Goal: Information Seeking & Learning: Understand process/instructions

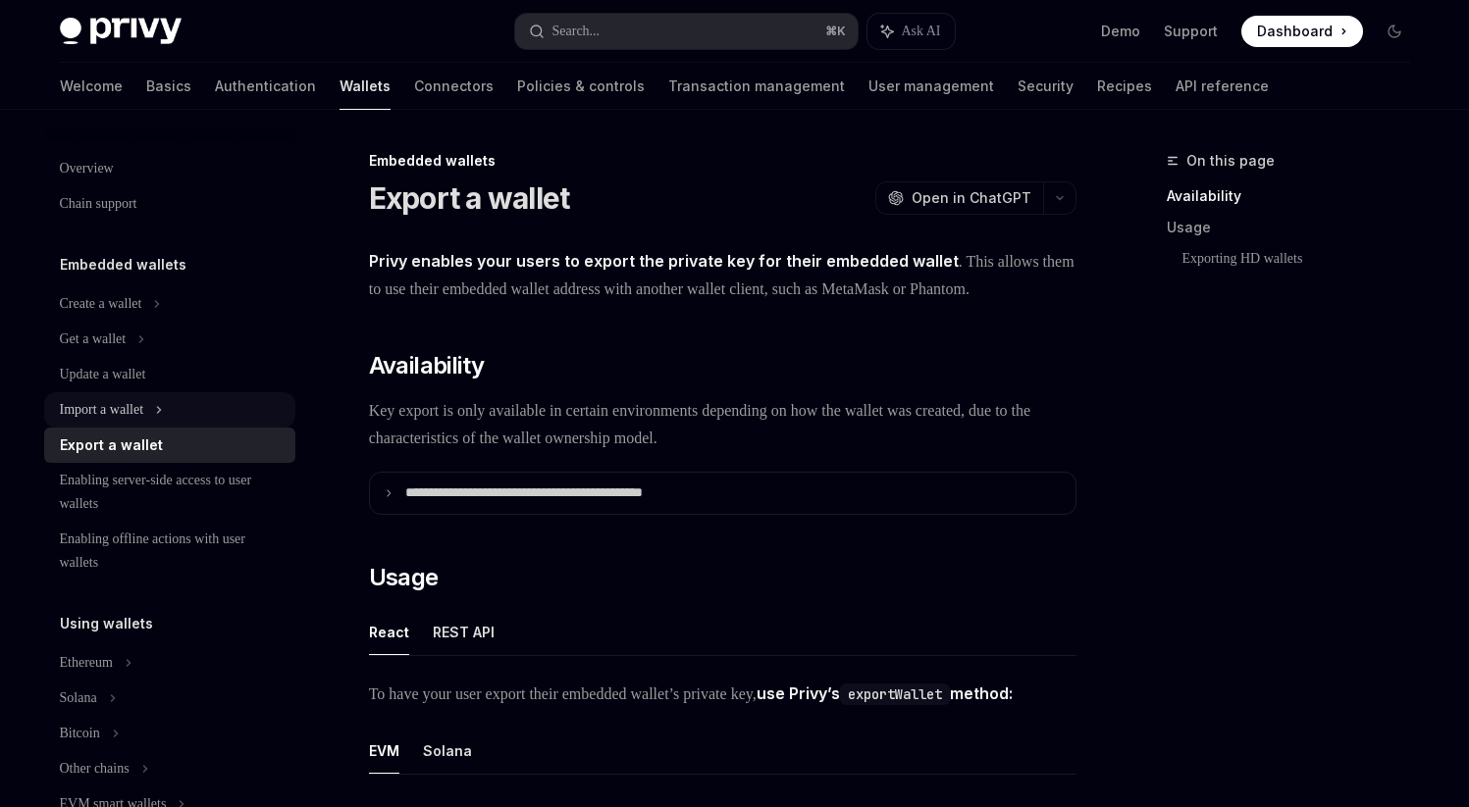
click at [144, 401] on div "Import a wallet" at bounding box center [102, 410] width 84 height 24
type textarea "*"
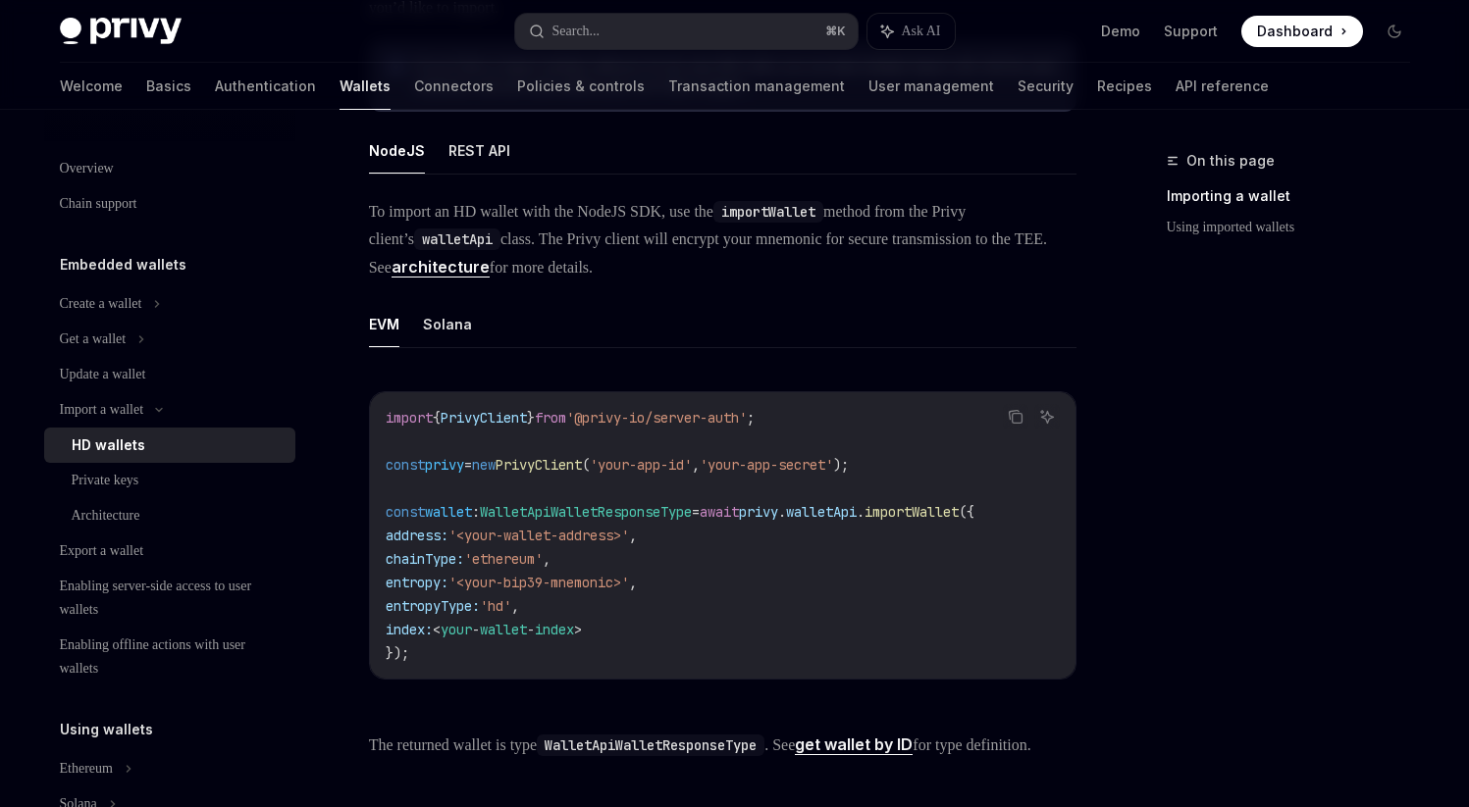
scroll to position [958, 0]
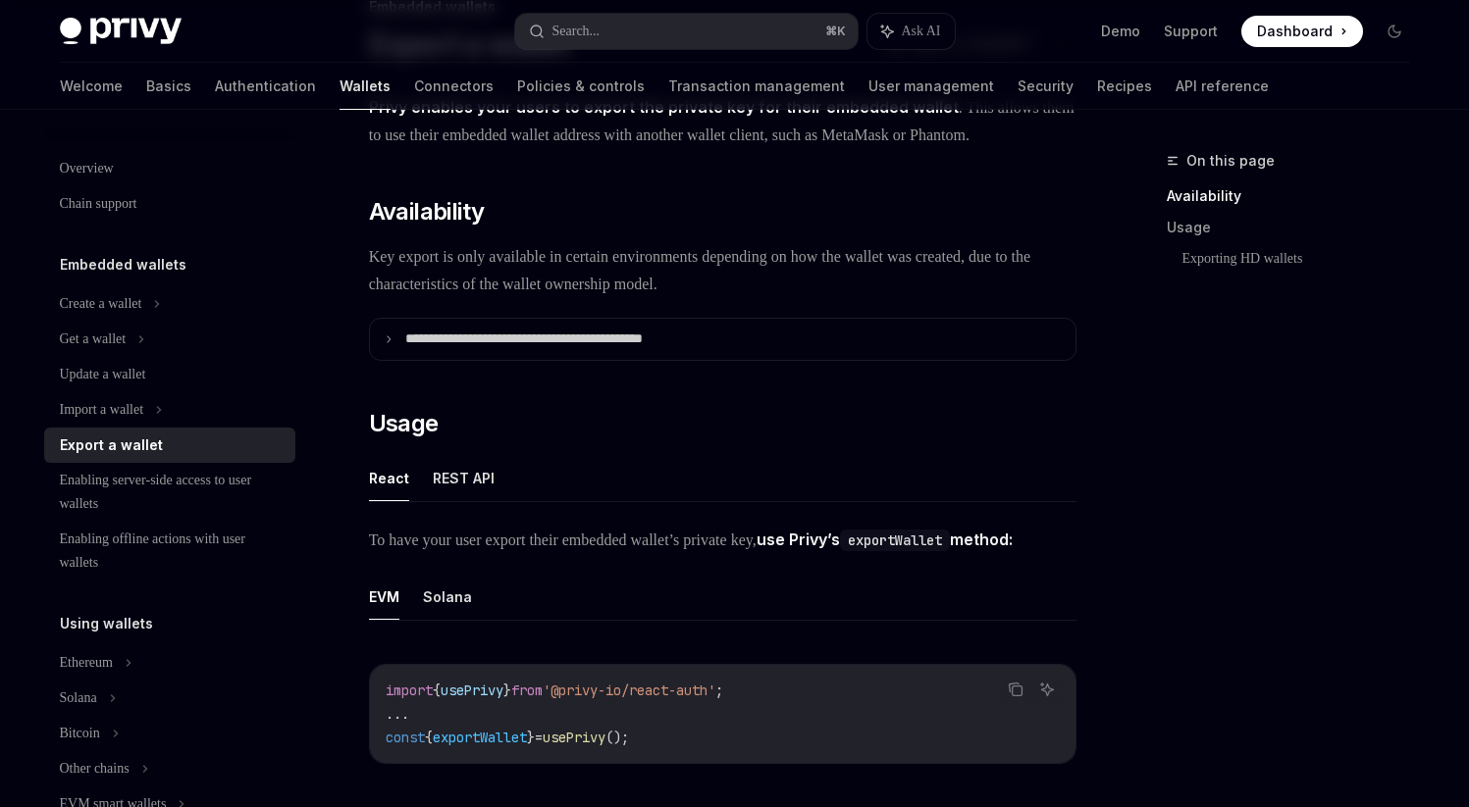
scroll to position [101, 0]
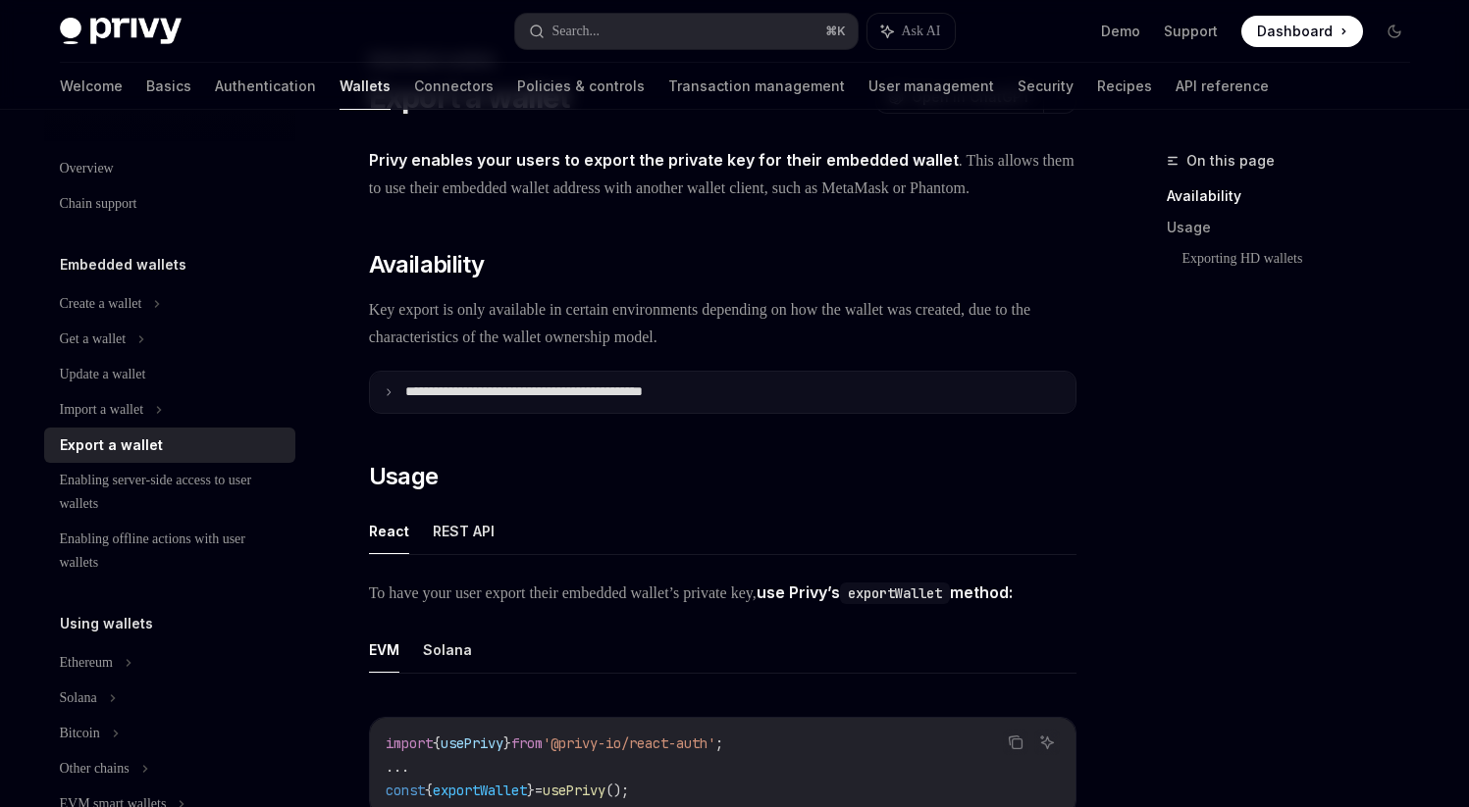
click at [562, 401] on p "**********" at bounding box center [568, 393] width 326 height 18
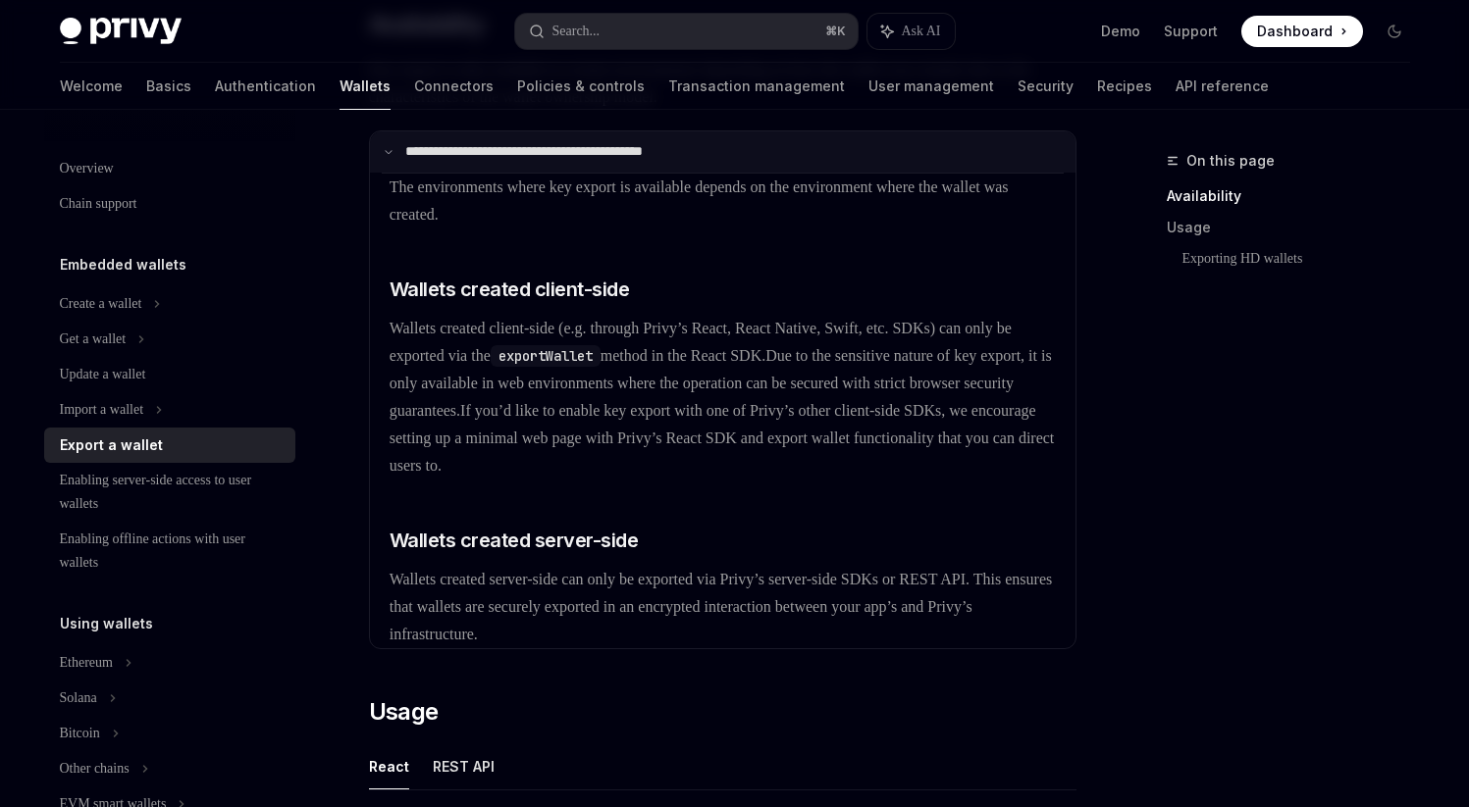
scroll to position [349, 0]
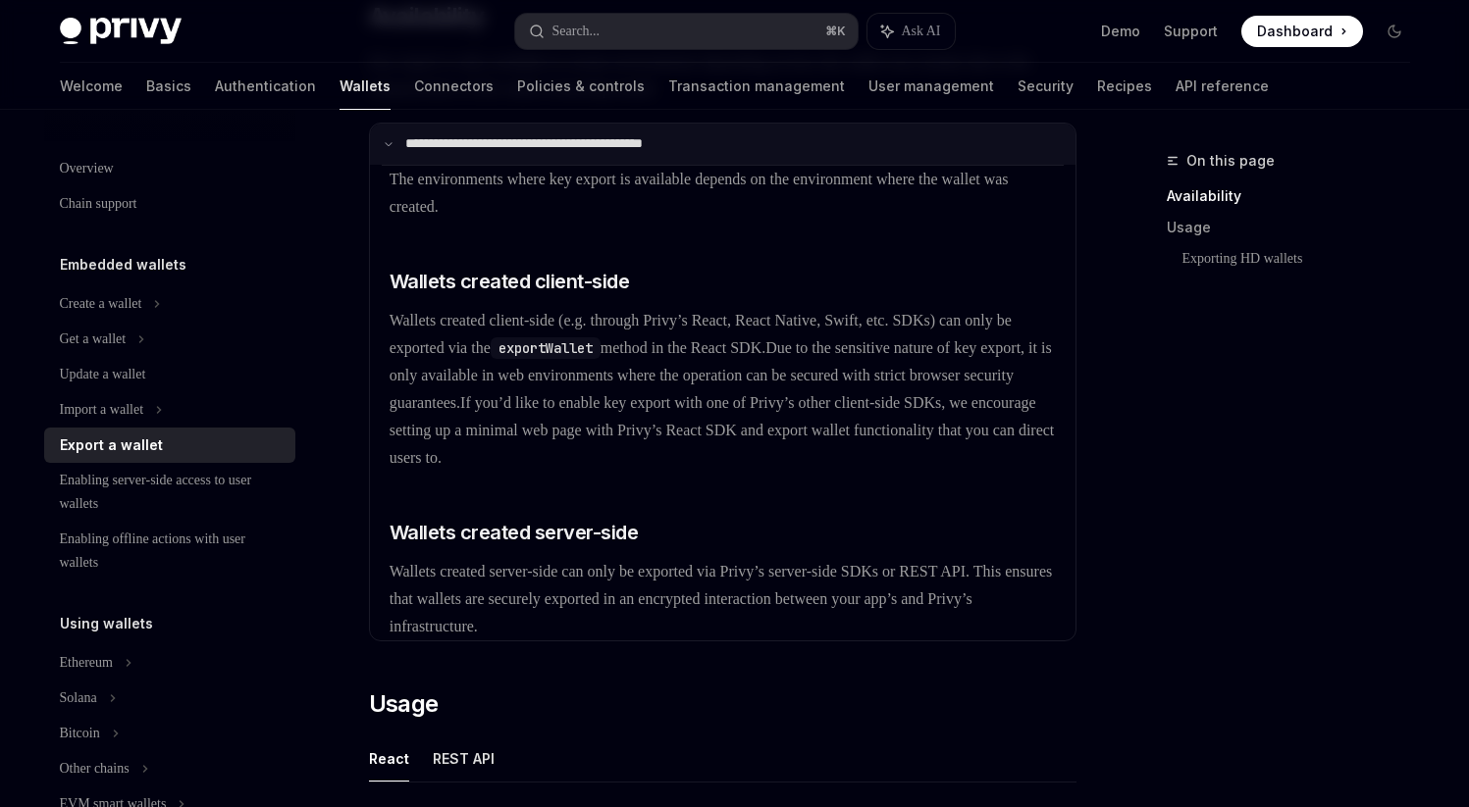
click at [653, 411] on span "Due to the sensitive nature of key export, it is only available in web environm…" at bounding box center [720, 375] width 662 height 72
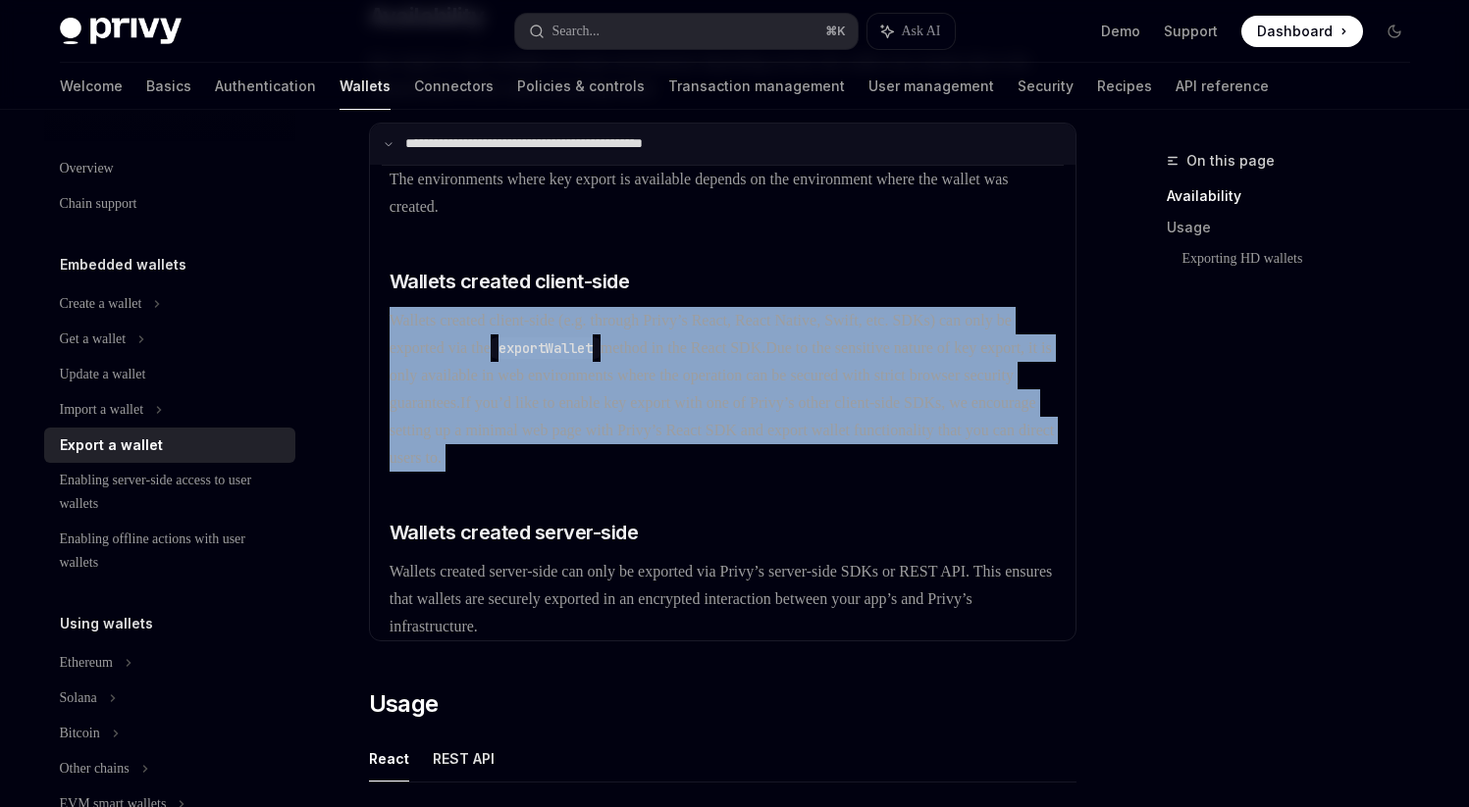
click at [653, 411] on span "Due to the sensitive nature of key export, it is only available in web environm…" at bounding box center [720, 375] width 662 height 72
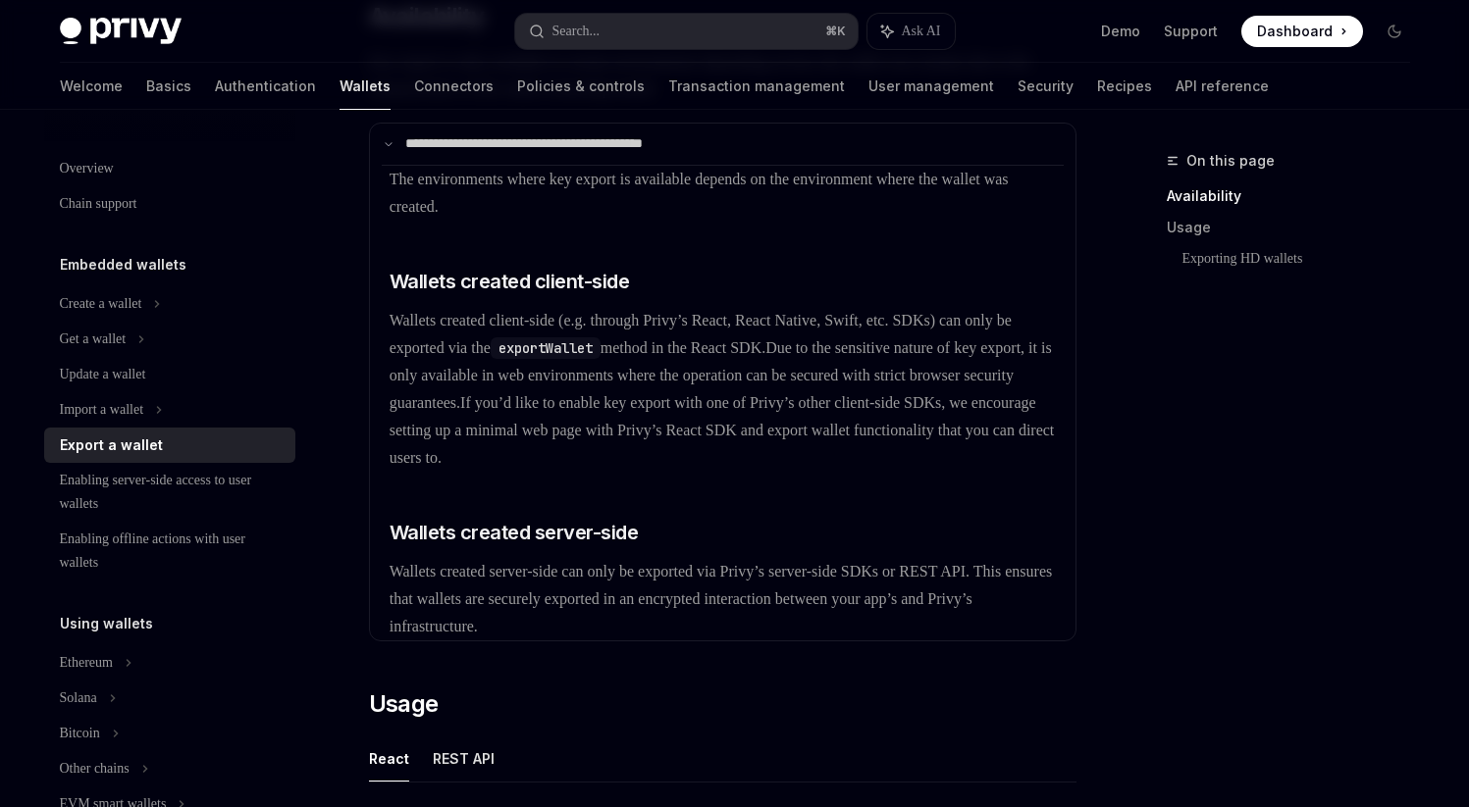
click at [677, 411] on span "Due to the sensitive nature of key export, it is only available in web environm…" at bounding box center [720, 375] width 662 height 72
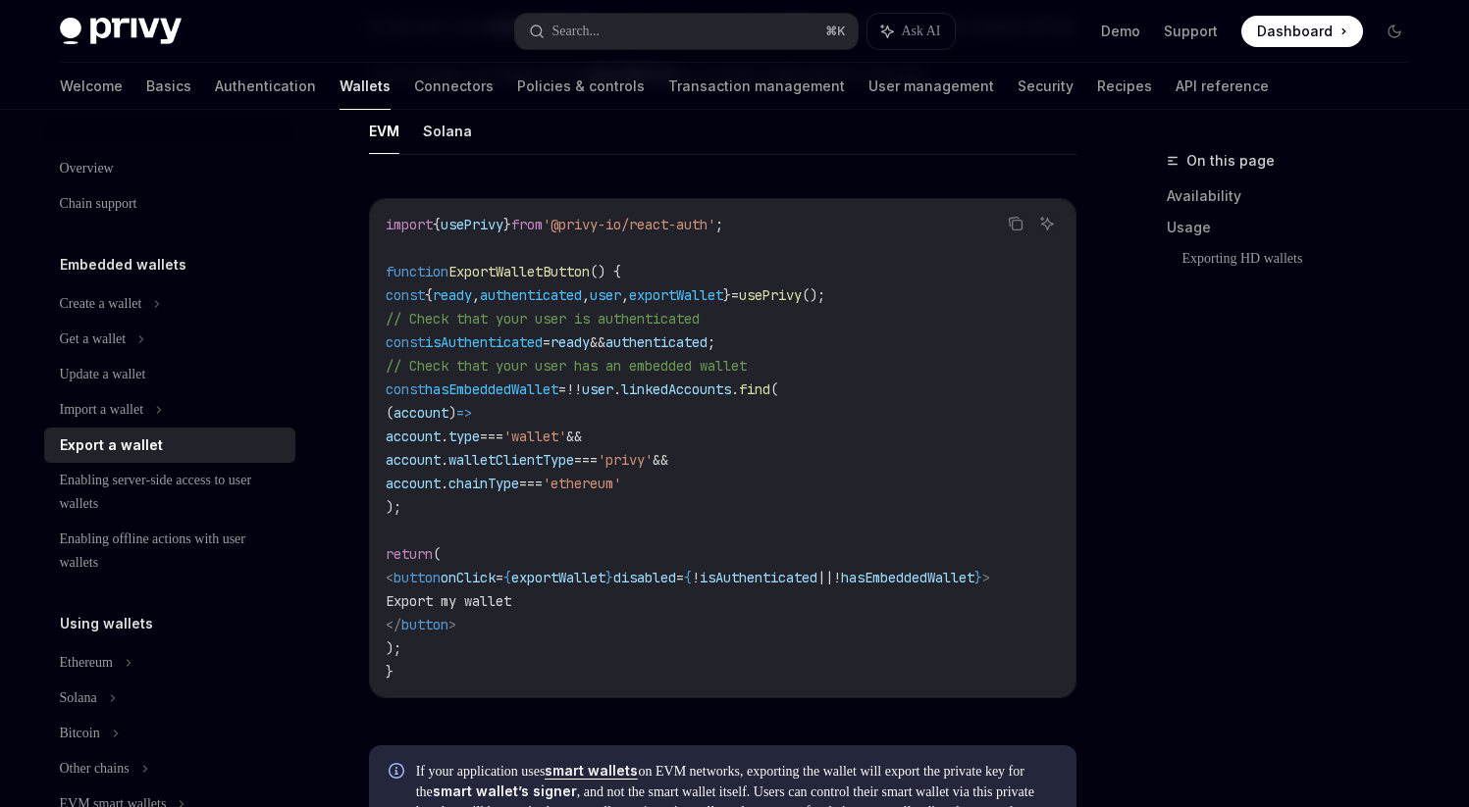
scroll to position [1542, 0]
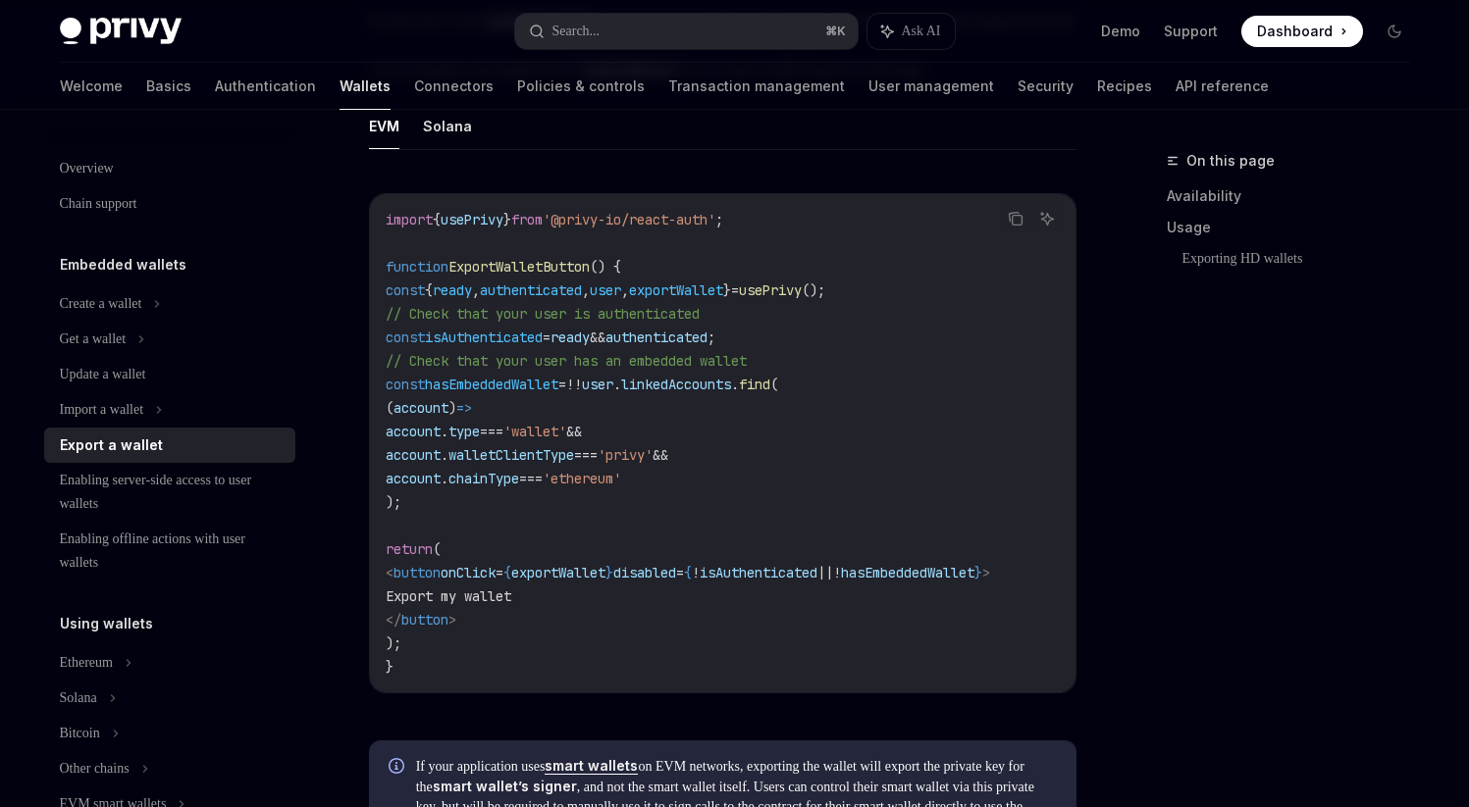
click at [621, 299] on span "user" at bounding box center [605, 291] width 31 height 18
click at [626, 323] on span "// Check that your user is authenticated" at bounding box center [543, 314] width 314 height 18
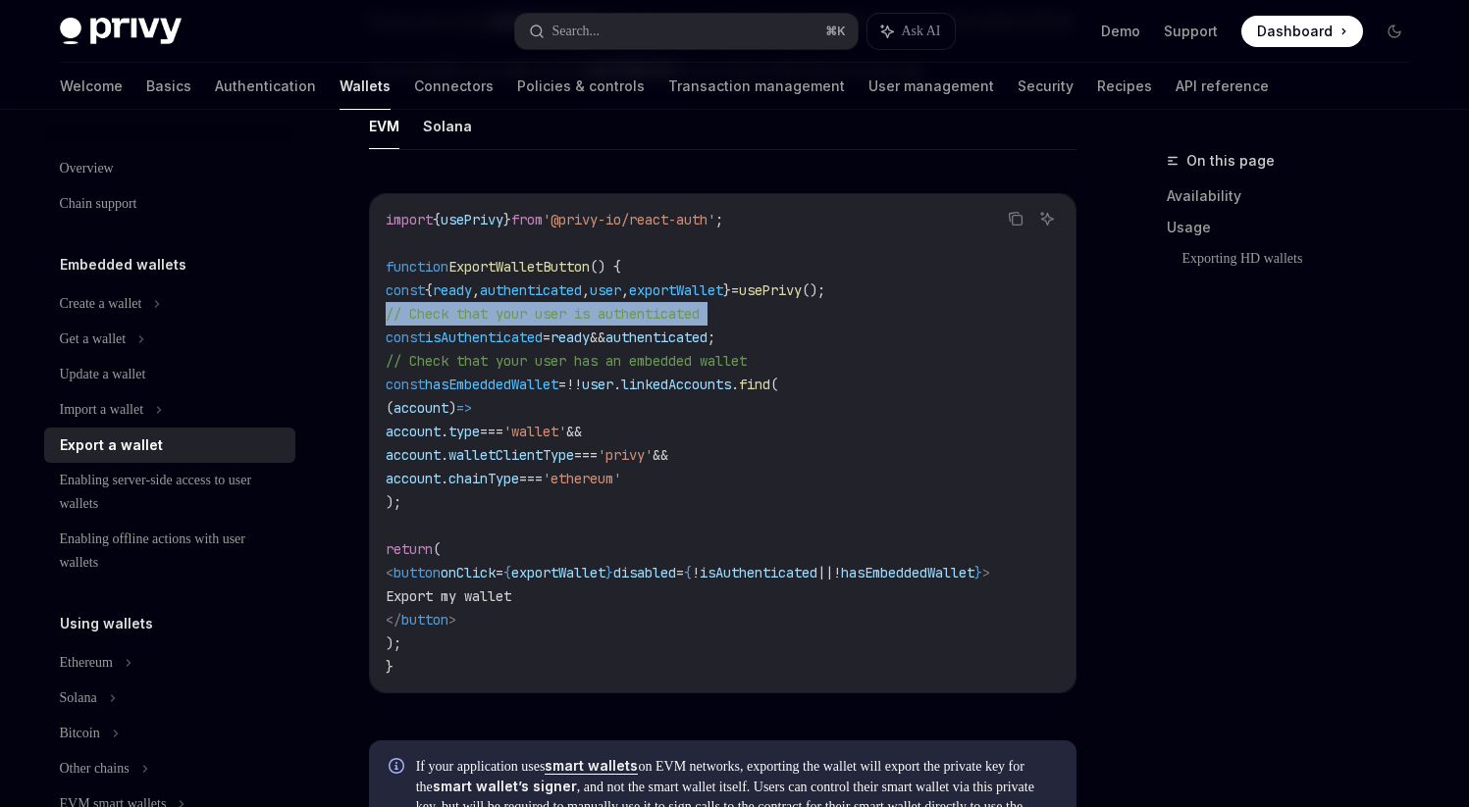
click at [626, 323] on span "// Check that your user is authenticated" at bounding box center [543, 314] width 314 height 18
click at [590, 346] on span "ready" at bounding box center [569, 338] width 39 height 18
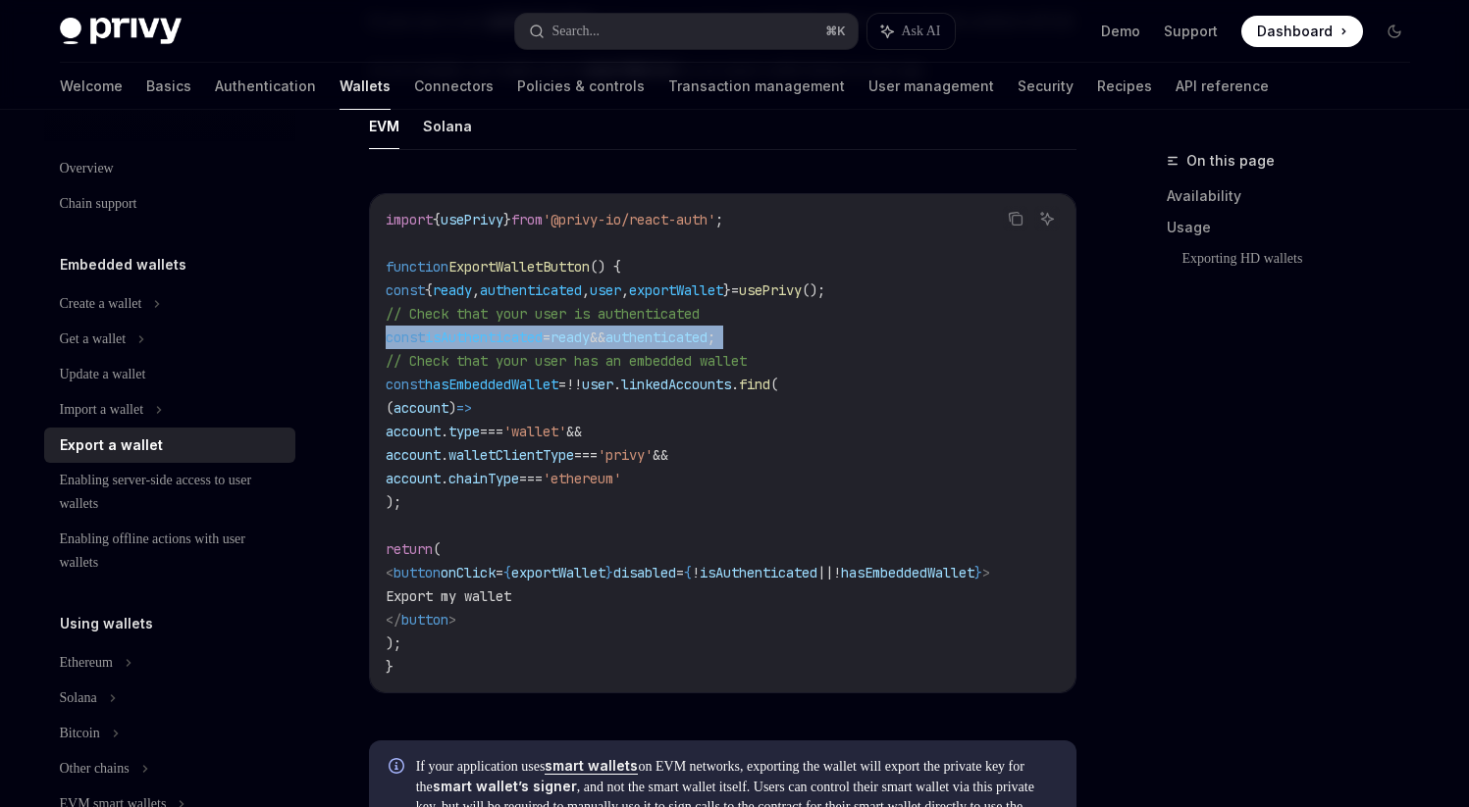
click at [590, 346] on span "ready" at bounding box center [569, 338] width 39 height 18
click at [670, 346] on span "authenticated" at bounding box center [656, 338] width 102 height 18
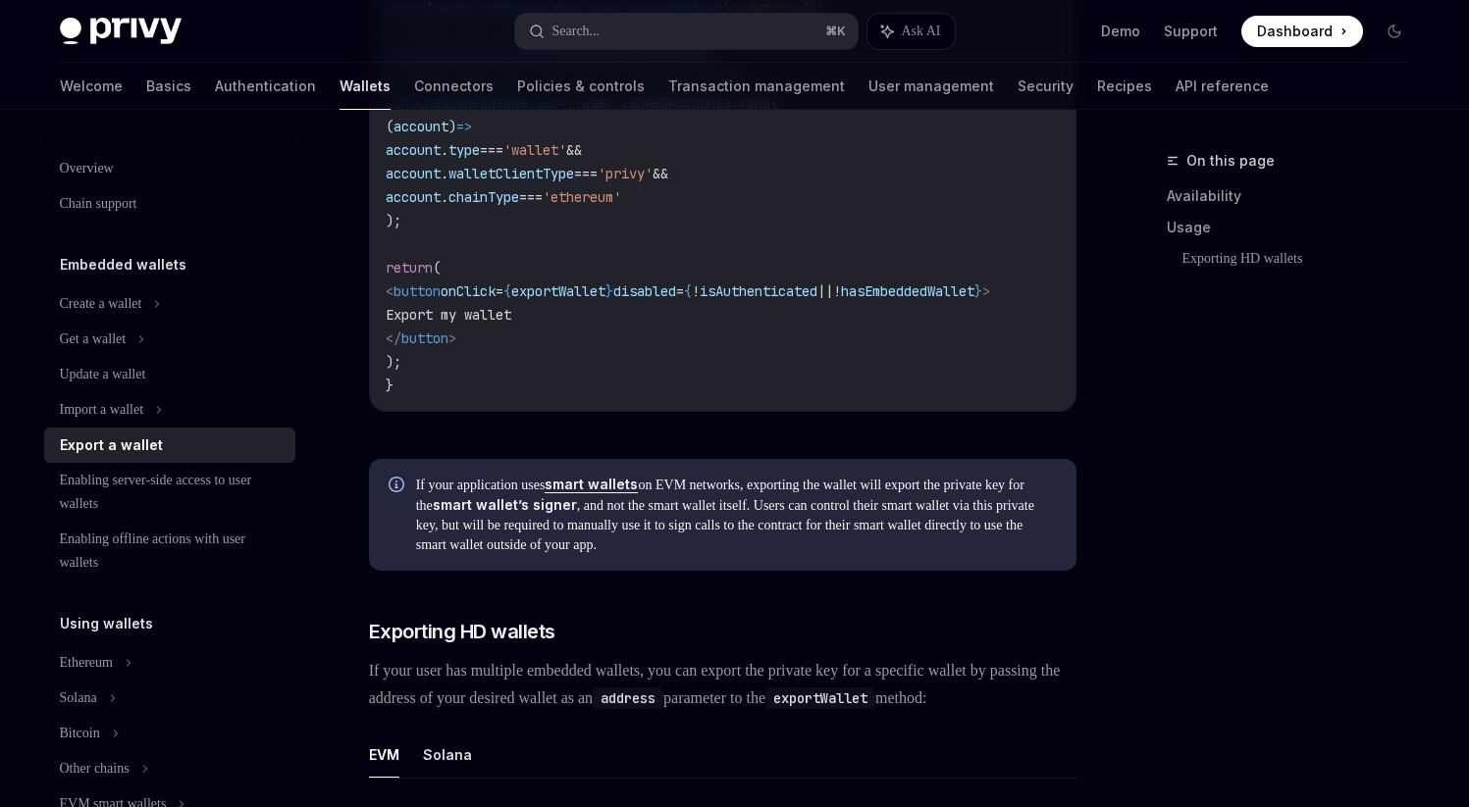
scroll to position [2035, 0]
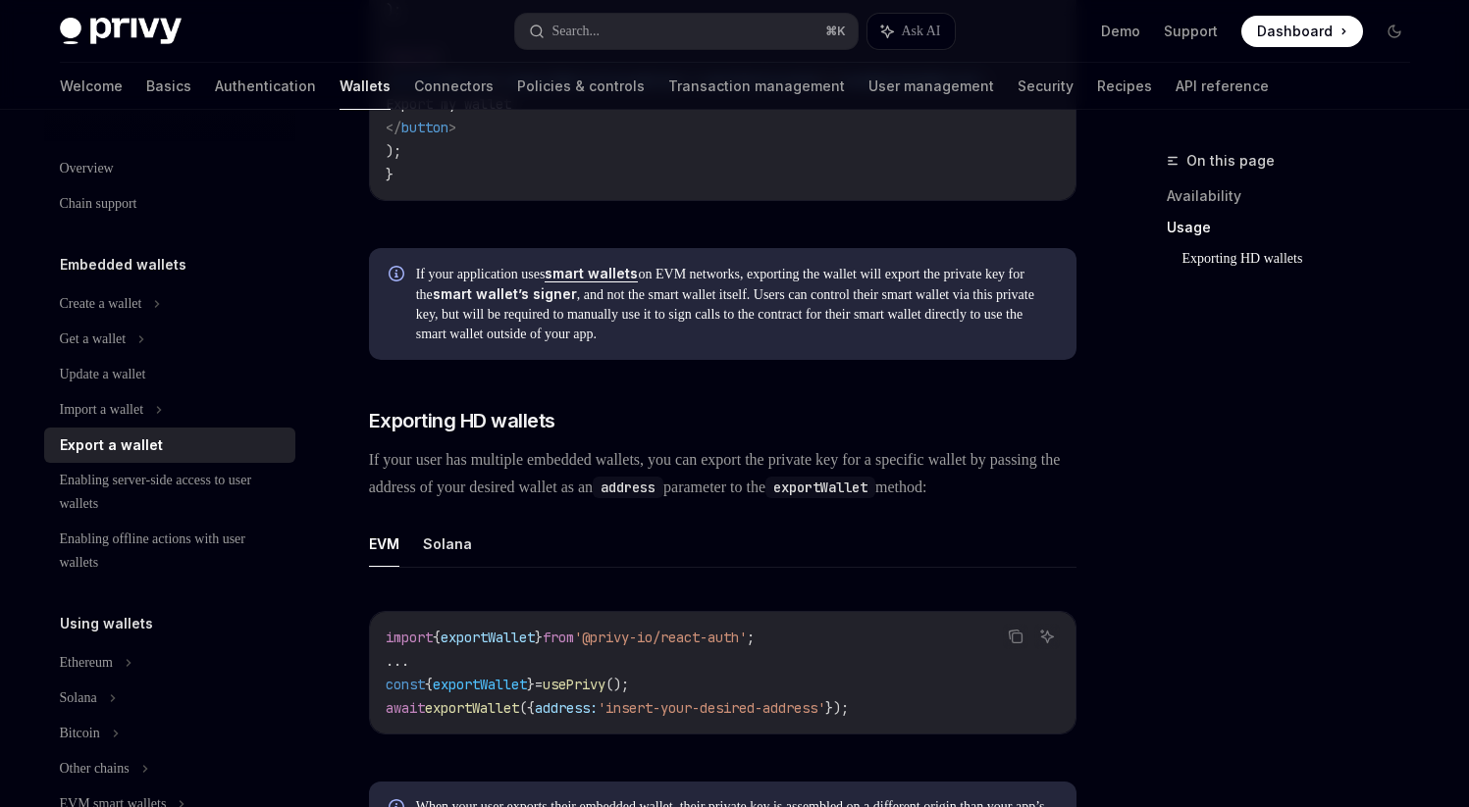
click at [711, 344] on span "If your application uses smart wallets on EVM networks, exporting the wallet wi…" at bounding box center [736, 304] width 641 height 80
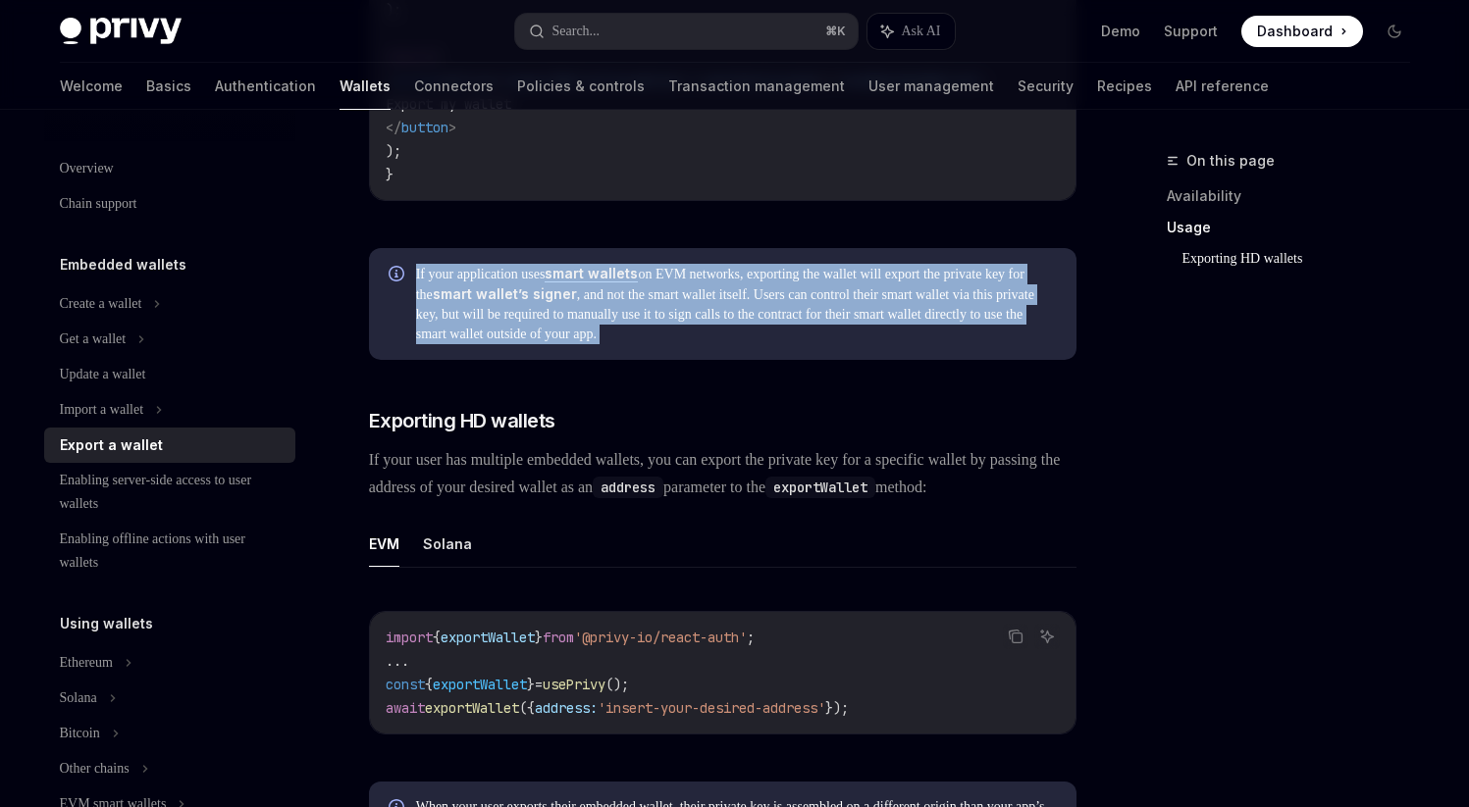
click at [711, 344] on span "If your application uses smart wallets on EVM networks, exporting the wallet wi…" at bounding box center [736, 304] width 641 height 80
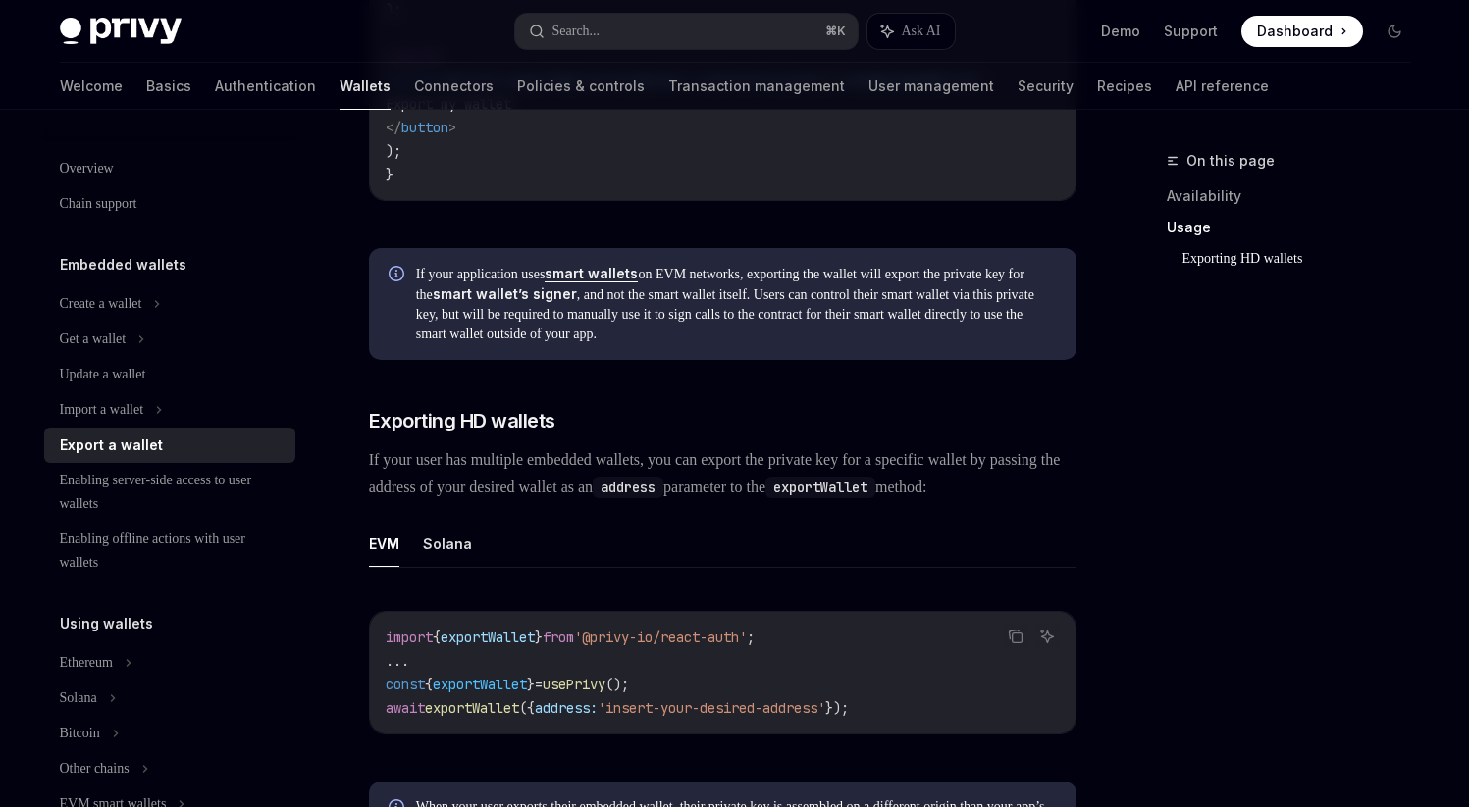
click at [752, 344] on span "If your application uses smart wallets on EVM networks, exporting the wallet wi…" at bounding box center [736, 304] width 641 height 80
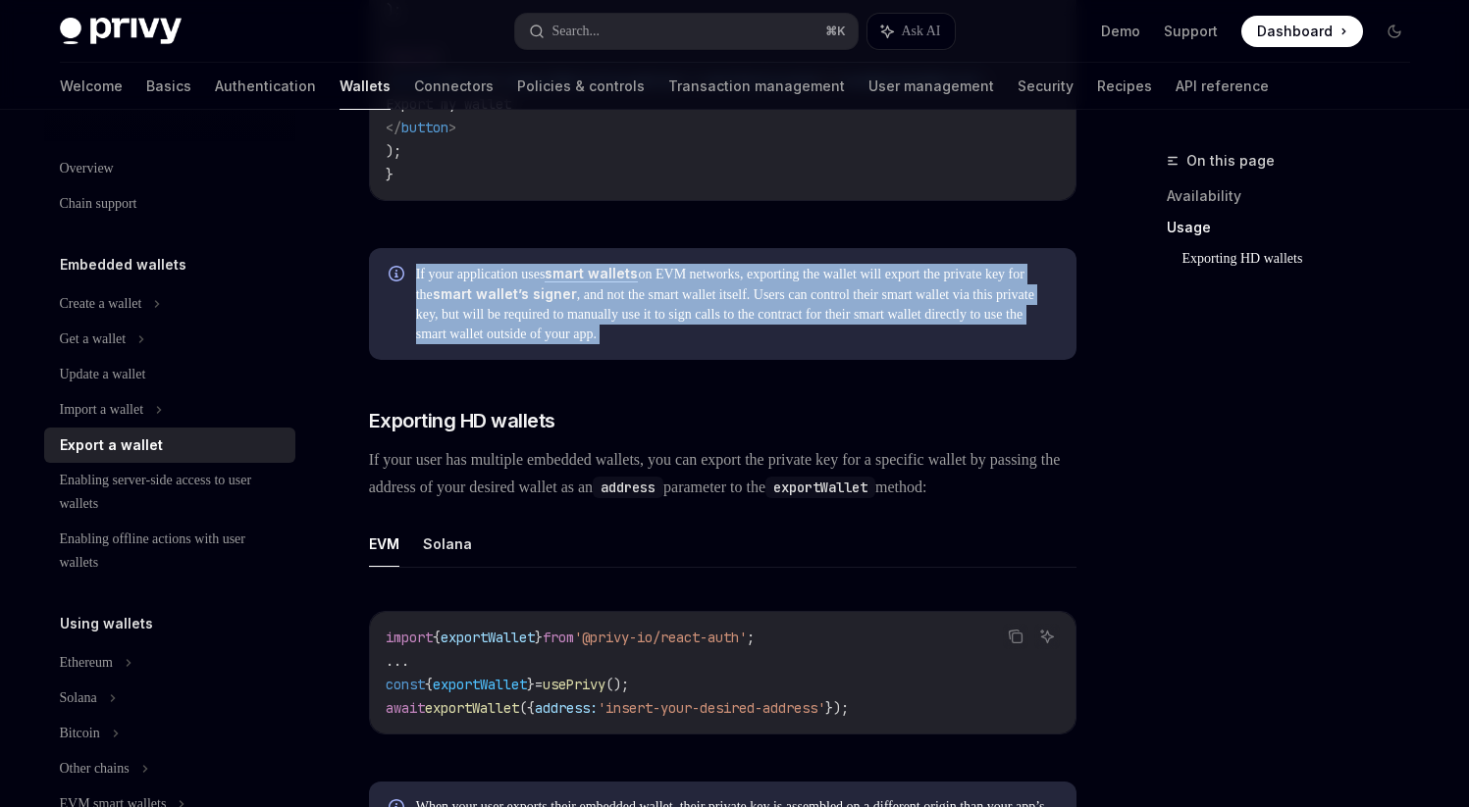
click at [752, 344] on span "If your application uses smart wallets on EVM networks, exporting the wallet wi…" at bounding box center [736, 304] width 641 height 80
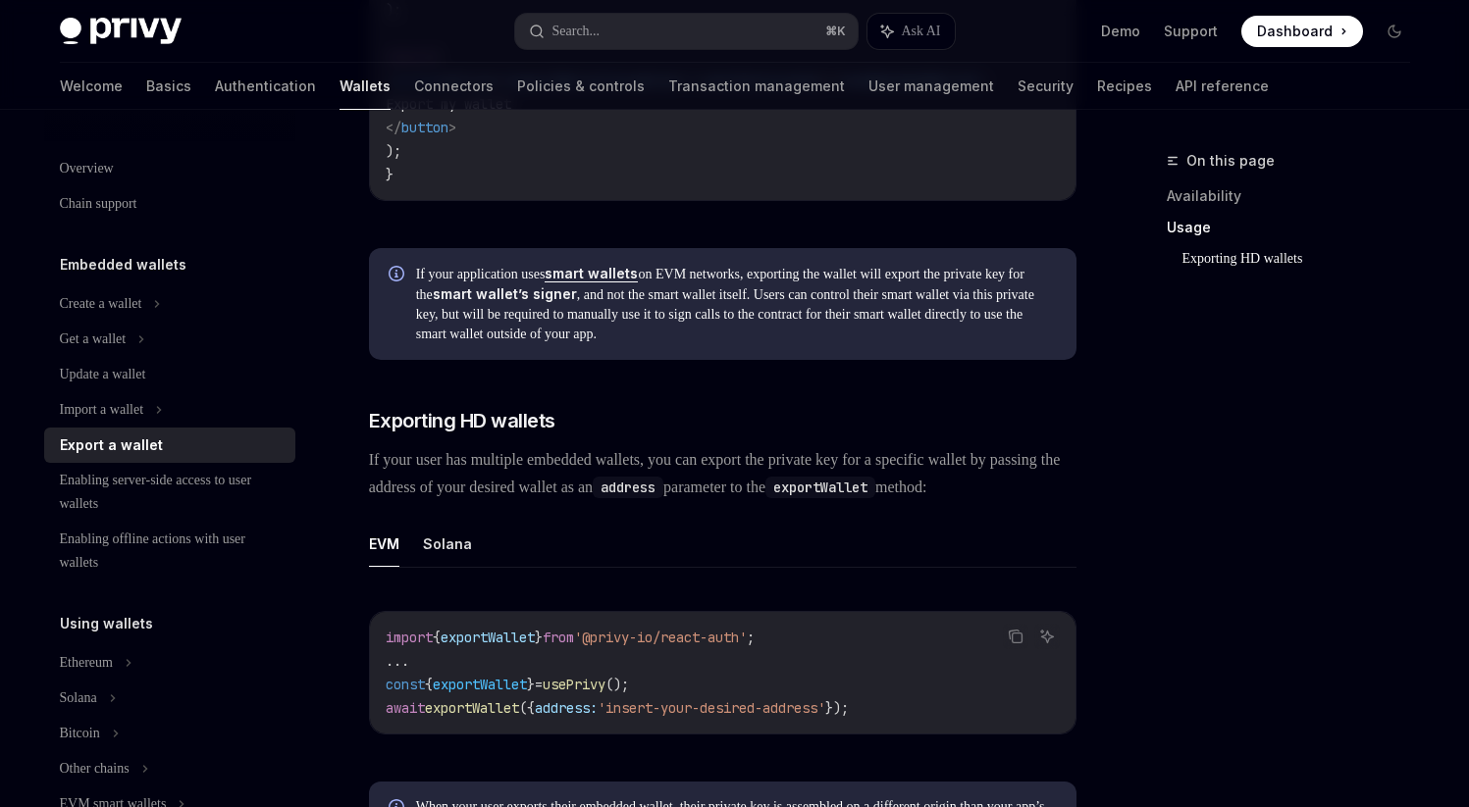
click at [782, 344] on span "If your application uses smart wallets on EVM networks, exporting the wallet wi…" at bounding box center [736, 304] width 641 height 80
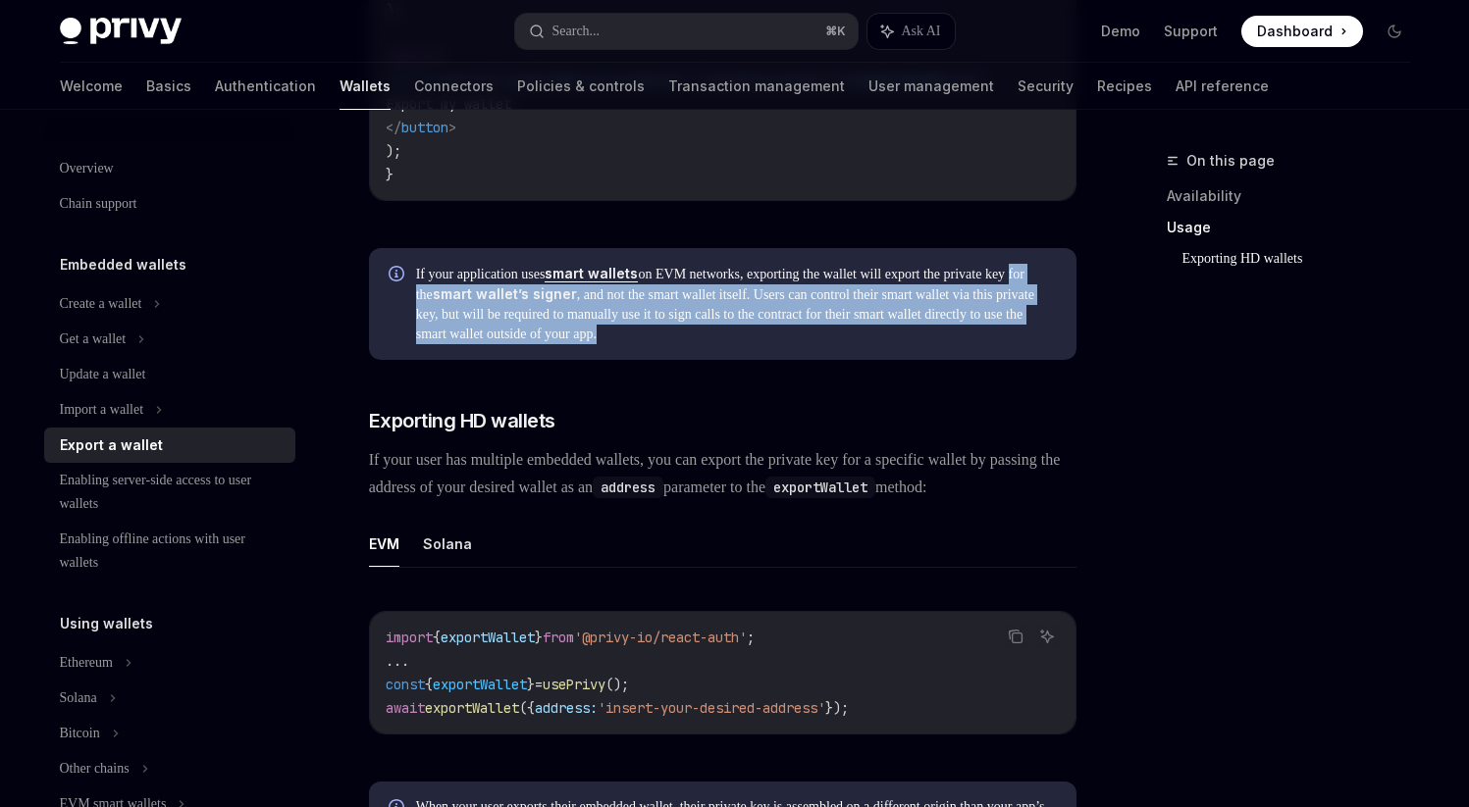
drag, startPoint x: 486, startPoint y: 409, endPoint x: 954, endPoint y: 438, distance: 468.8
click at [954, 344] on span "If your application uses smart wallets on EVM networks, exporting the wallet wi…" at bounding box center [736, 304] width 641 height 80
drag, startPoint x: 954, startPoint y: 438, endPoint x: 886, endPoint y: 408, distance: 73.8
click at [886, 344] on span "If your application uses smart wallets on EVM networks, exporting the wallet wi…" at bounding box center [736, 304] width 641 height 80
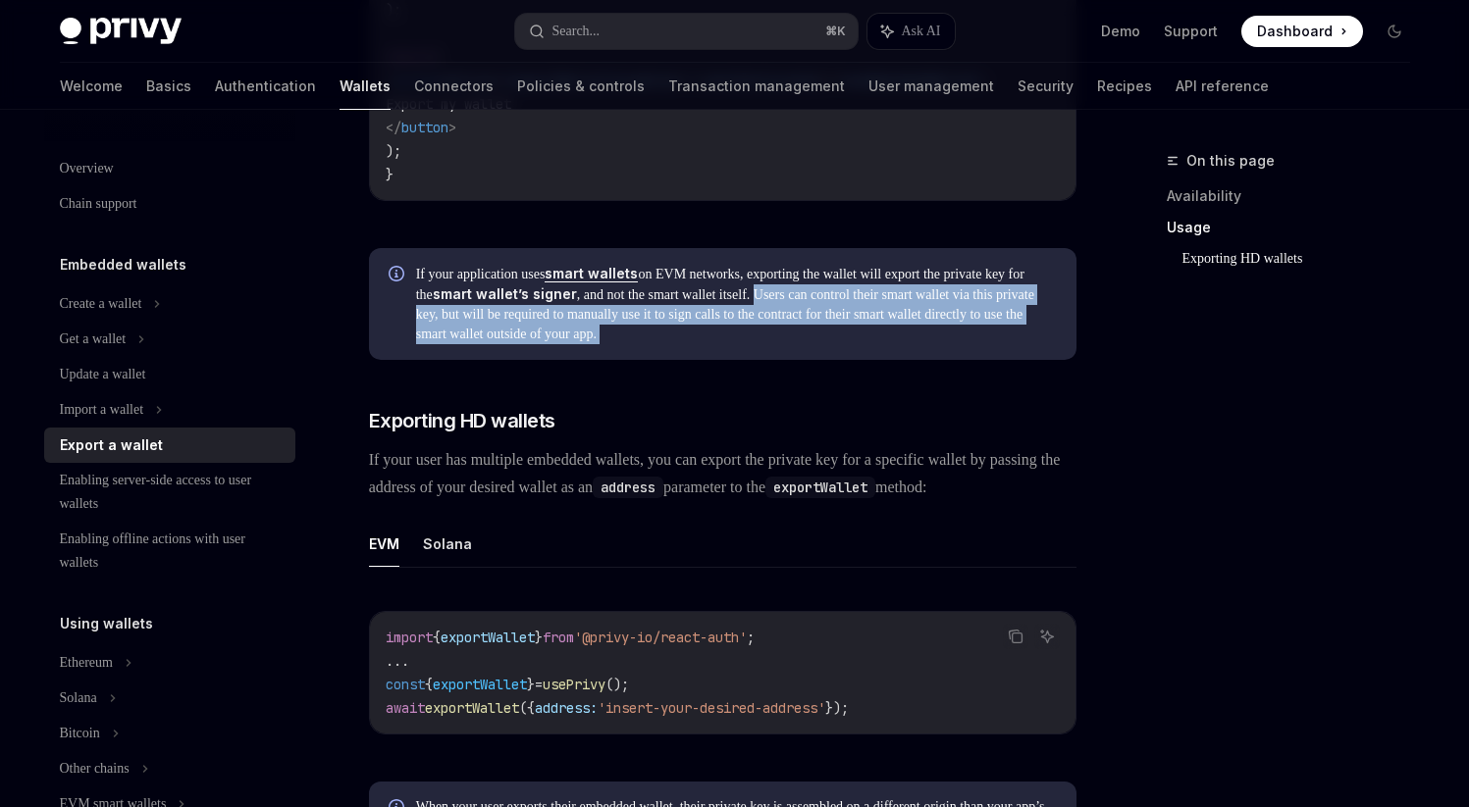
click at [886, 344] on span "If your application uses smart wallets on EVM networks, exporting the wallet wi…" at bounding box center [736, 304] width 641 height 80
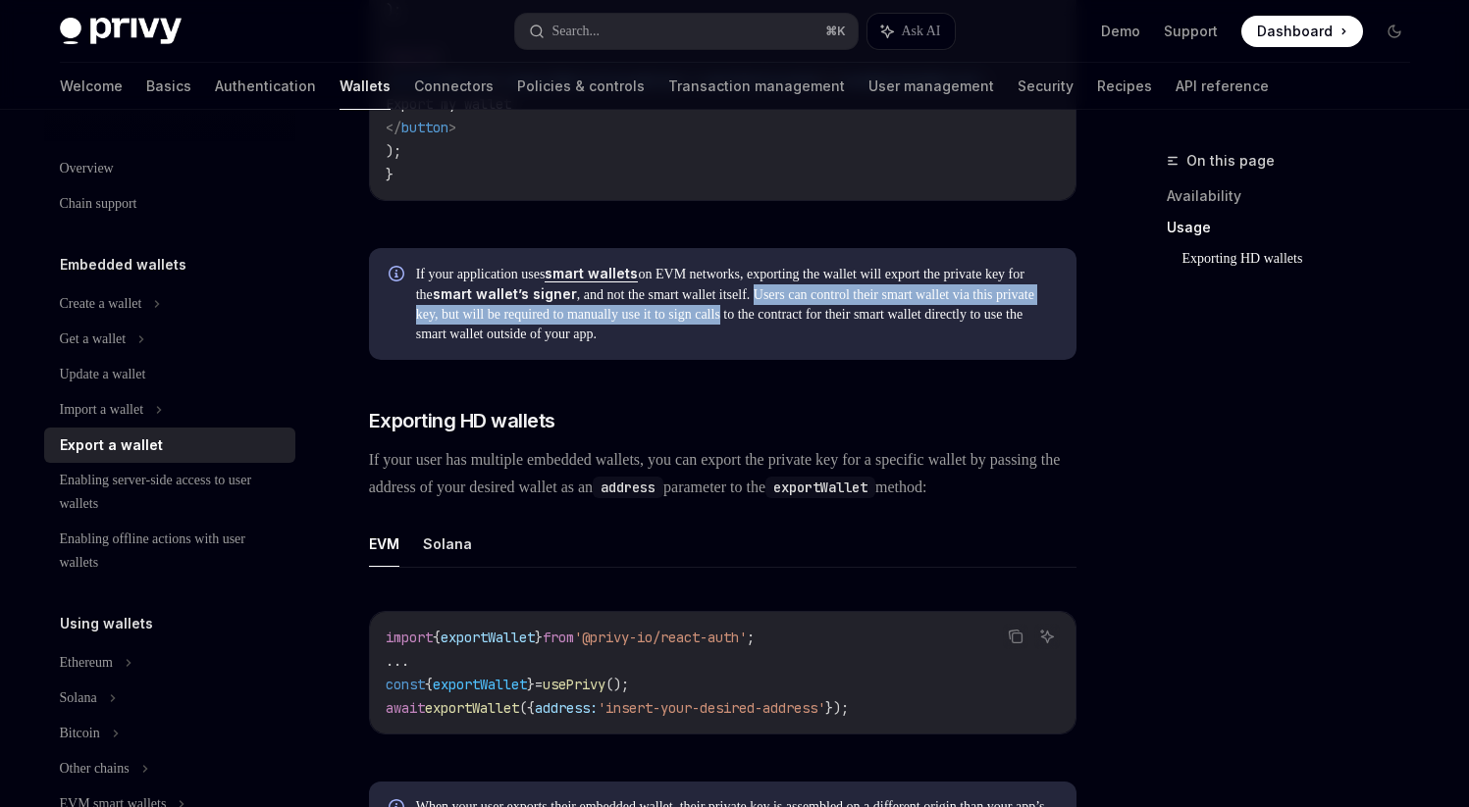
drag, startPoint x: 886, startPoint y: 408, endPoint x: 933, endPoint y: 434, distance: 53.6
click at [933, 344] on span "If your application uses smart wallets on EVM networks, exporting the wallet wi…" at bounding box center [736, 304] width 641 height 80
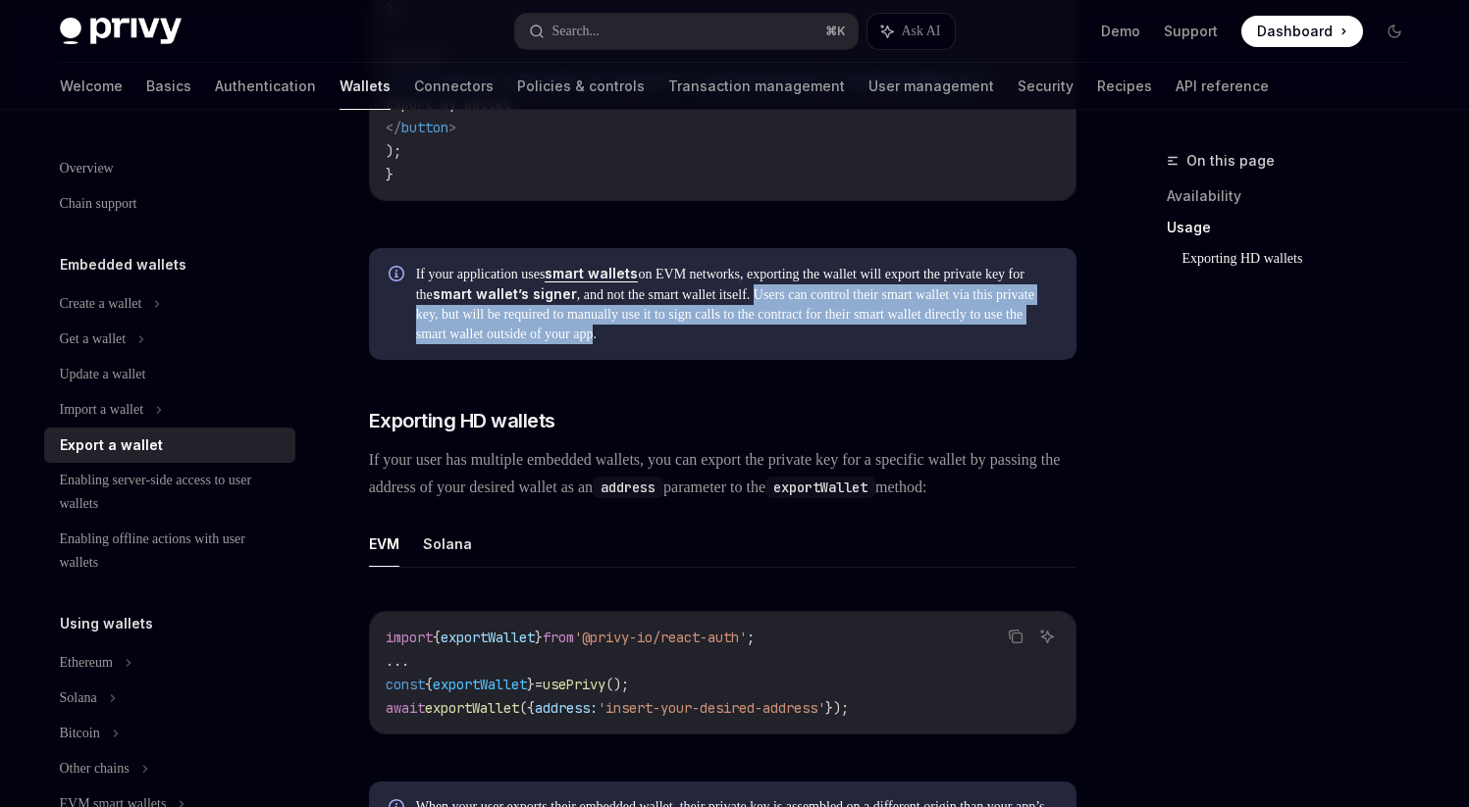
click at [933, 344] on span "If your application uses smart wallets on EVM networks, exporting the wallet wi…" at bounding box center [736, 304] width 641 height 80
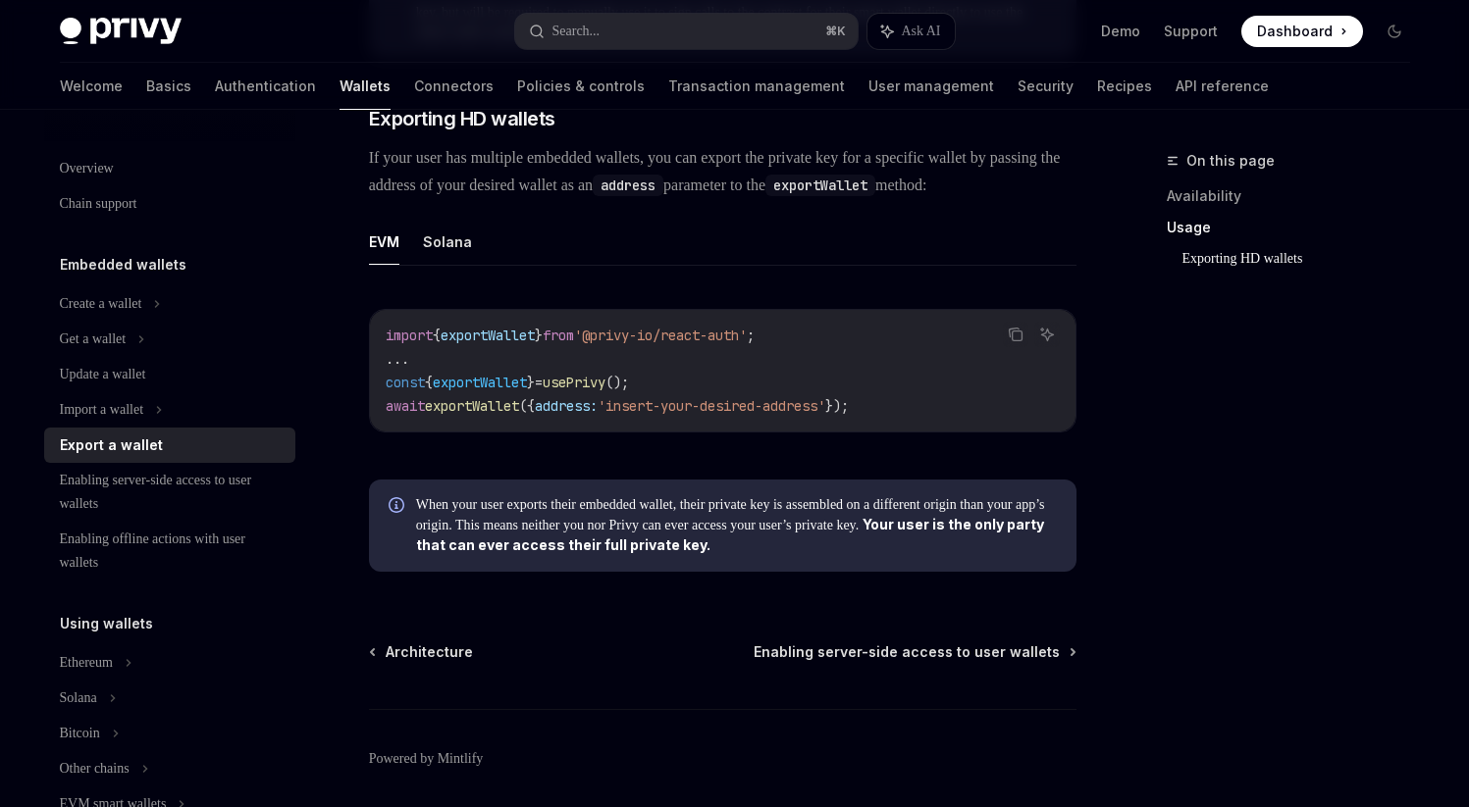
scroll to position [2378, 0]
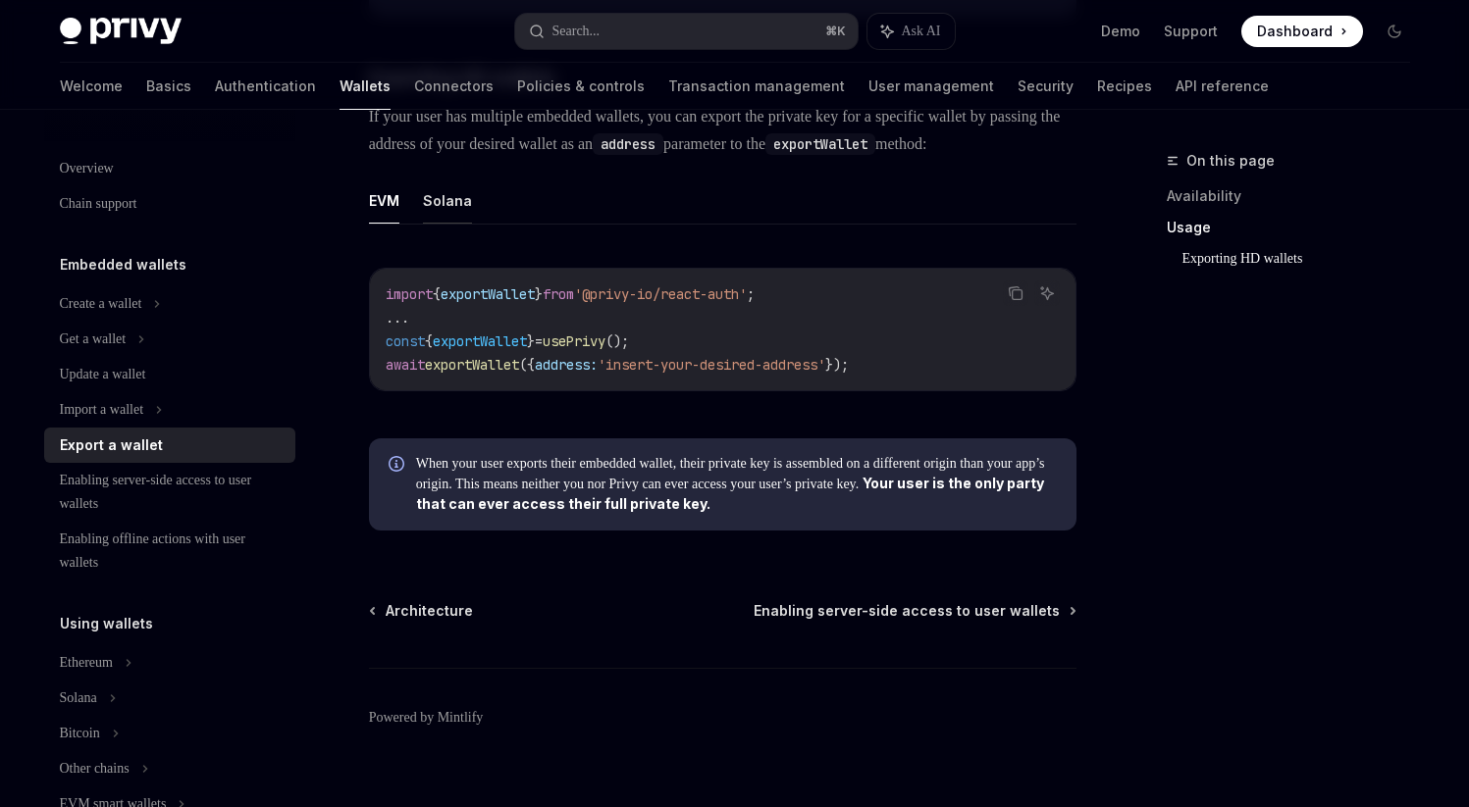
click at [466, 224] on button "Solana" at bounding box center [447, 201] width 49 height 46
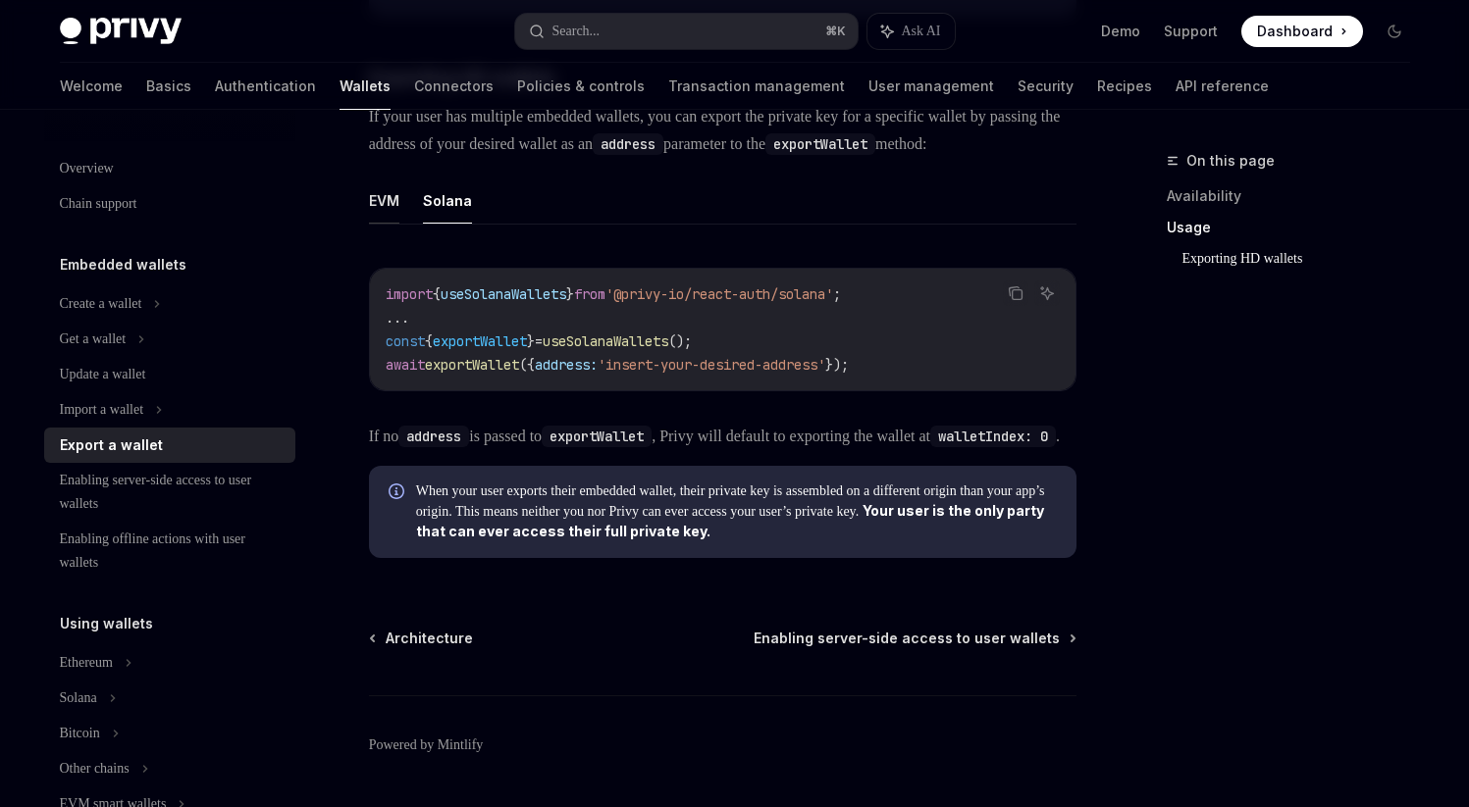
click at [379, 224] on button "EVM" at bounding box center [384, 201] width 30 height 46
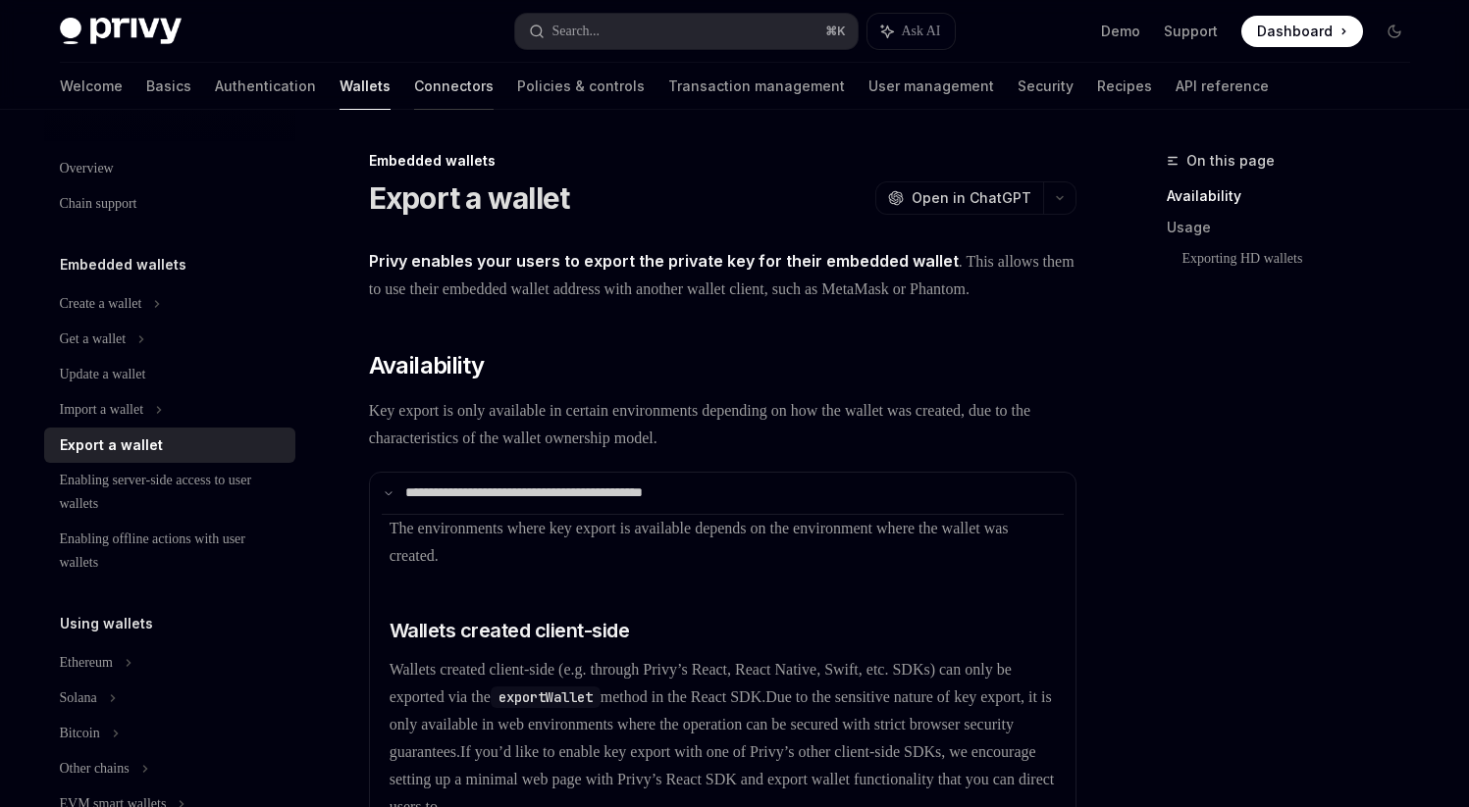
click at [414, 96] on link "Connectors" at bounding box center [453, 86] width 79 height 47
type textarea "*"
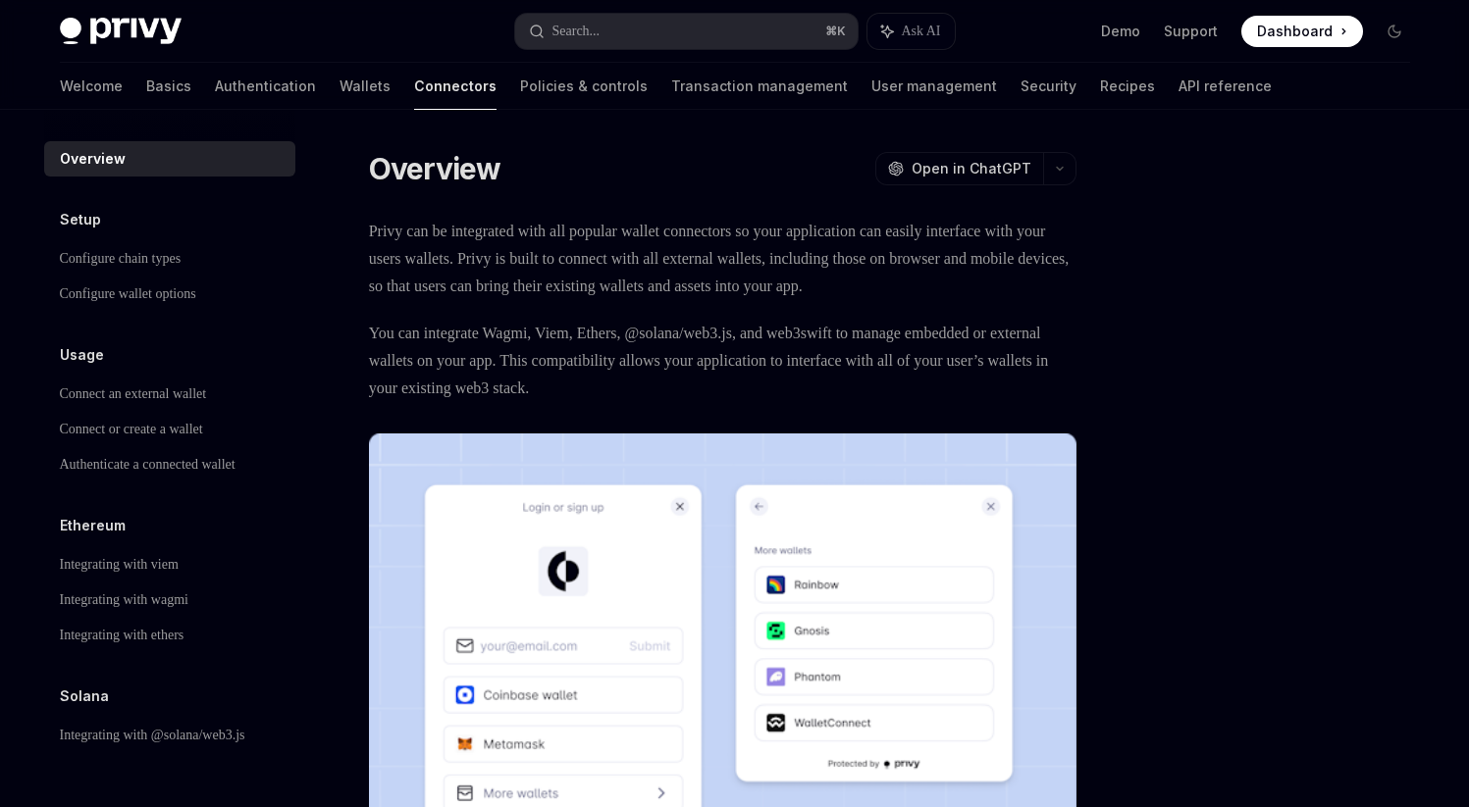
click at [732, 274] on span "Privy can be integrated with all popular wallet connectors so your application …" at bounding box center [722, 259] width 707 height 82
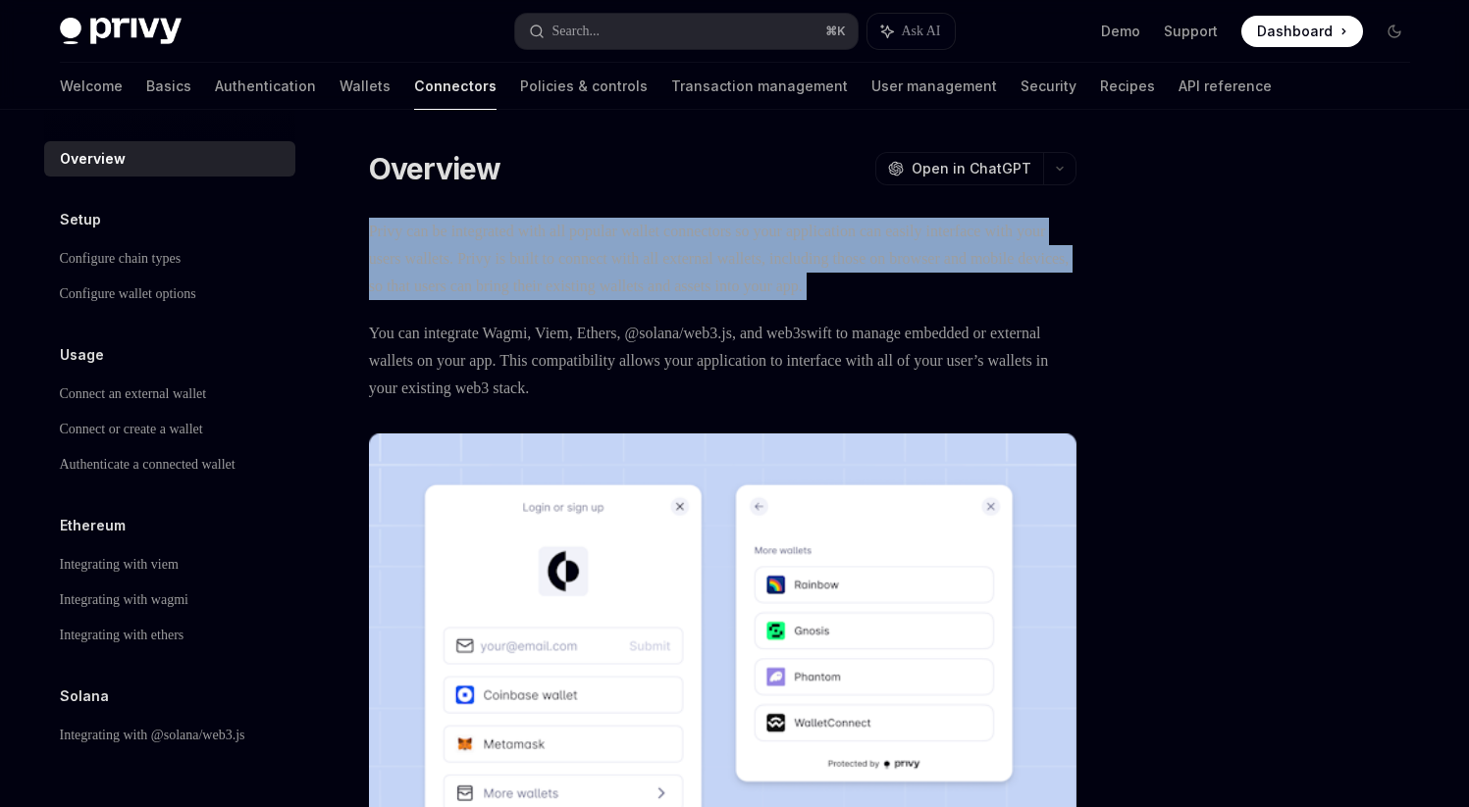
click at [732, 274] on span "Privy can be integrated with all popular wallet connectors so your application …" at bounding box center [722, 259] width 707 height 82
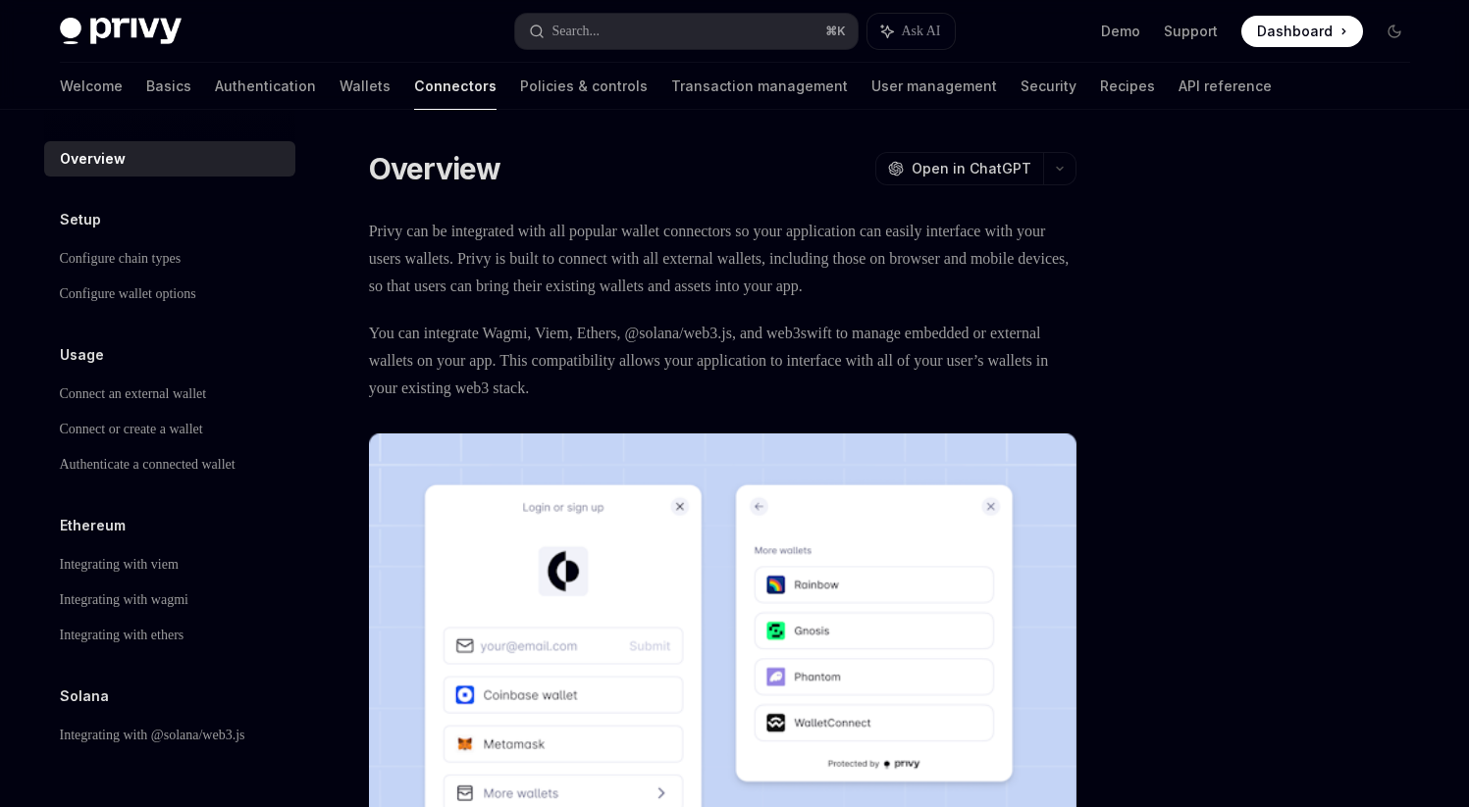
click at [784, 277] on span "Privy can be integrated with all popular wallet connectors so your application …" at bounding box center [722, 259] width 707 height 82
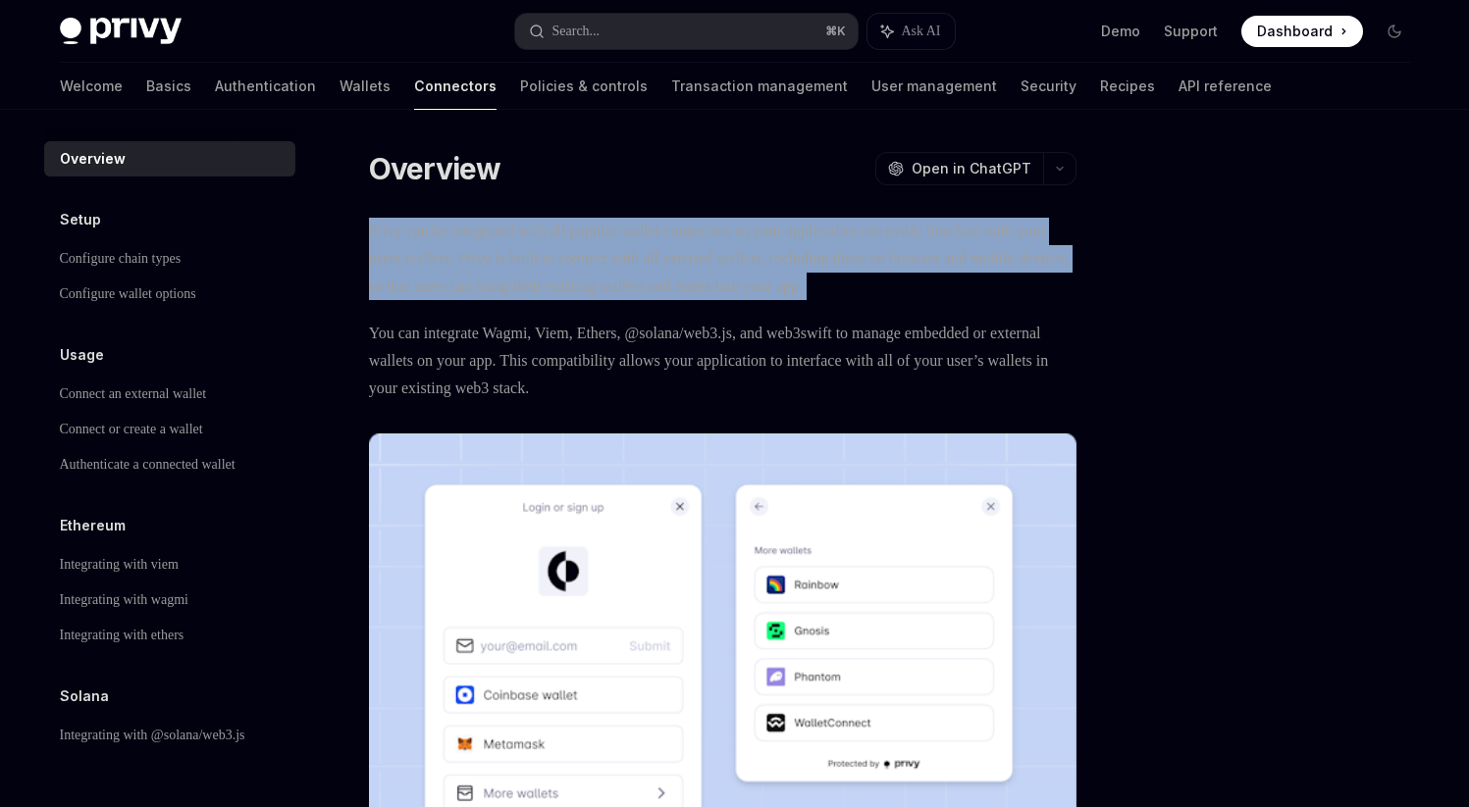
click at [784, 277] on span "Privy can be integrated with all popular wallet connectors so your application …" at bounding box center [722, 259] width 707 height 82
click at [838, 277] on span "Privy can be integrated with all popular wallet connectors so your application …" at bounding box center [722, 259] width 707 height 82
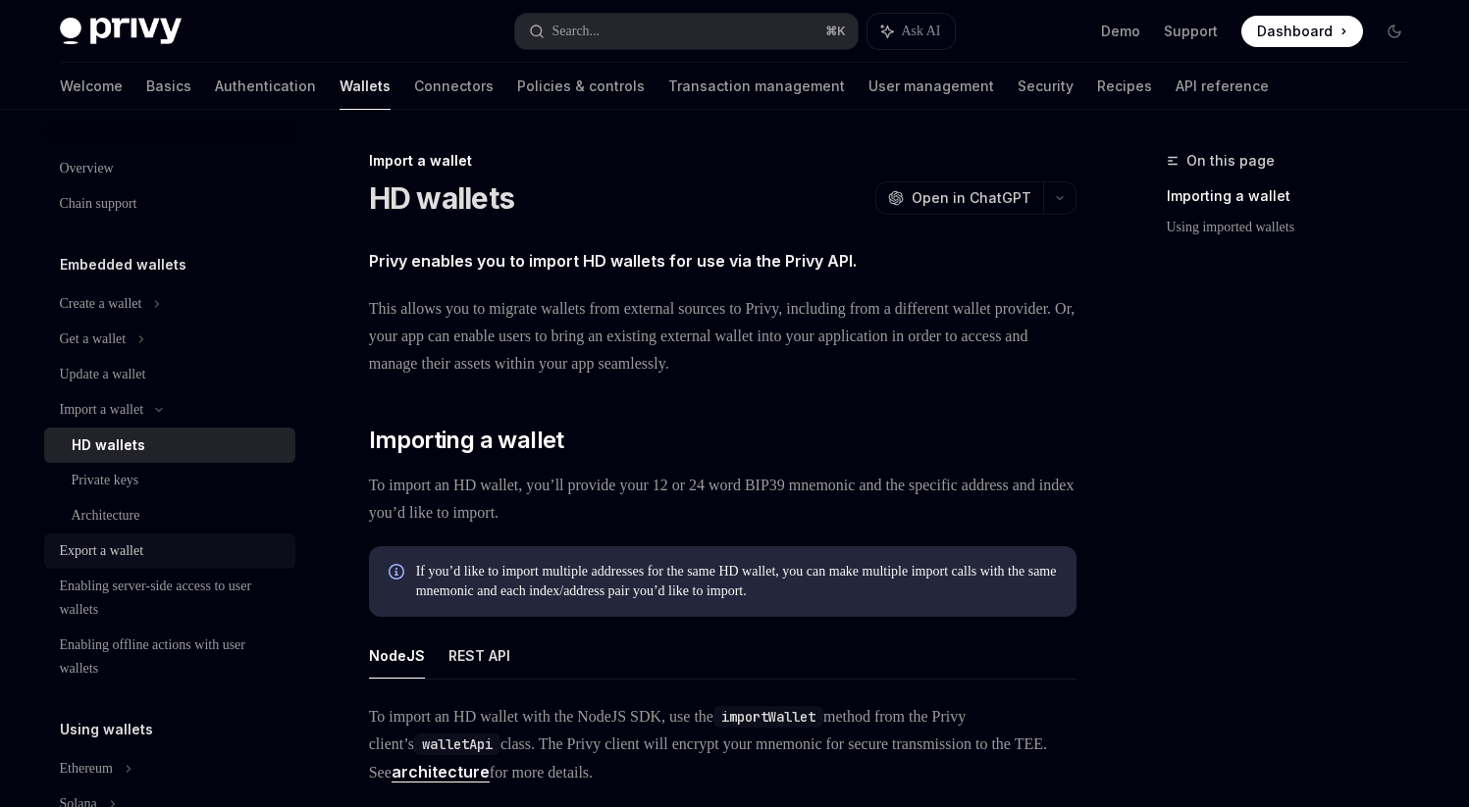
click at [142, 553] on div "Export a wallet" at bounding box center [102, 552] width 84 height 24
type textarea "*"
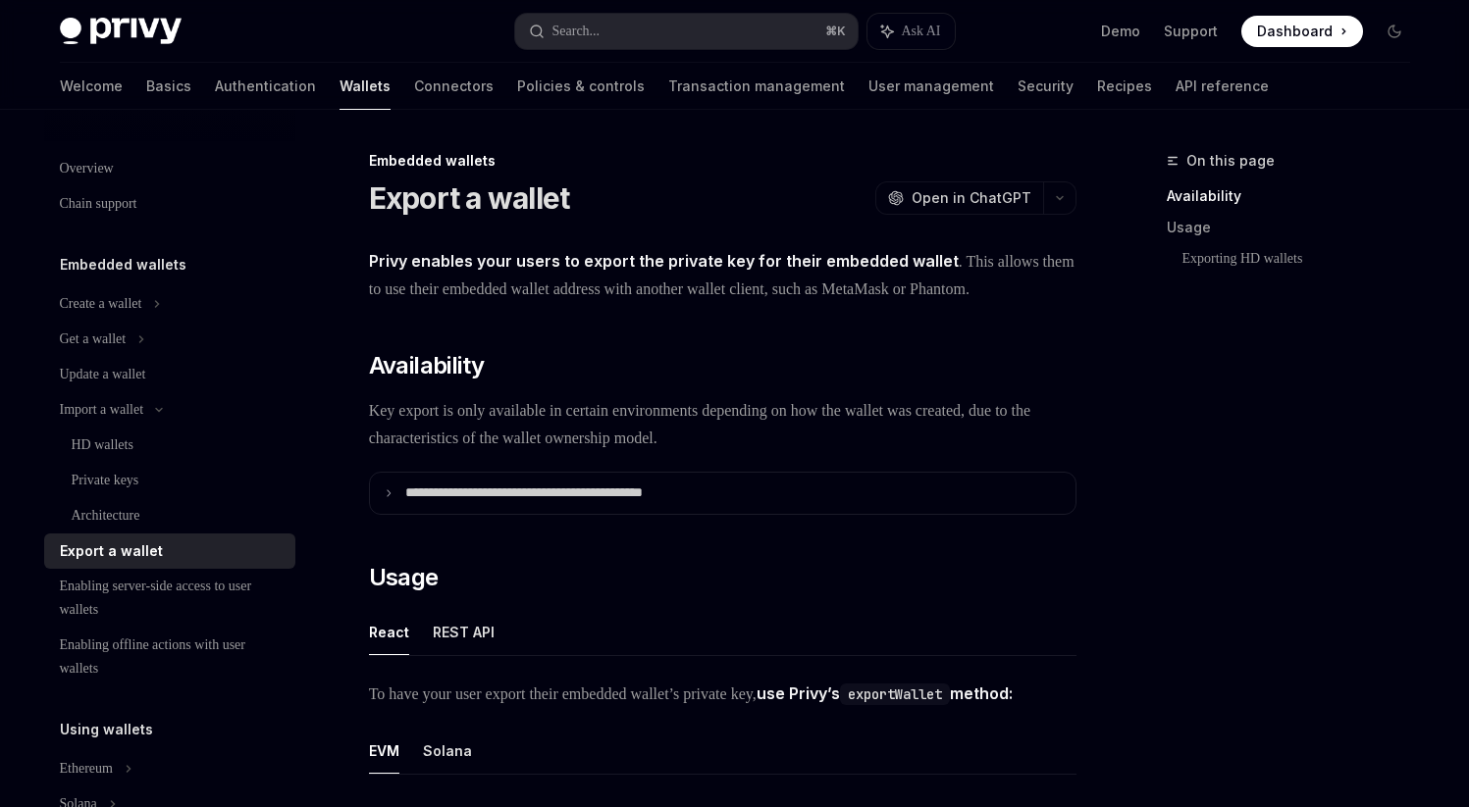
click at [607, 291] on span "Privy enables your users to export the private key for their embedded wallet . …" at bounding box center [722, 275] width 707 height 56
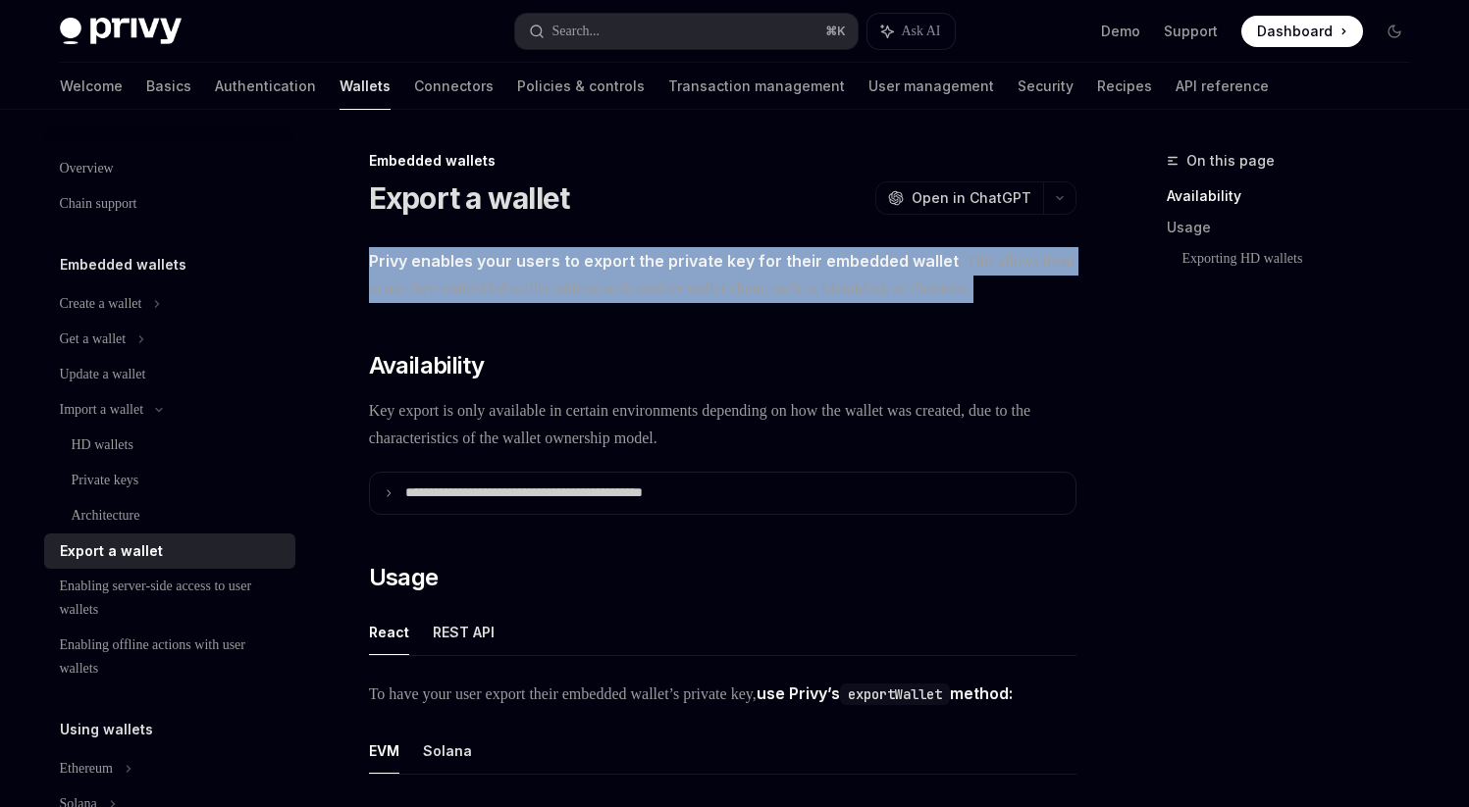
click at [607, 291] on span "Privy enables your users to export the private key for their embedded wallet . …" at bounding box center [722, 275] width 707 height 56
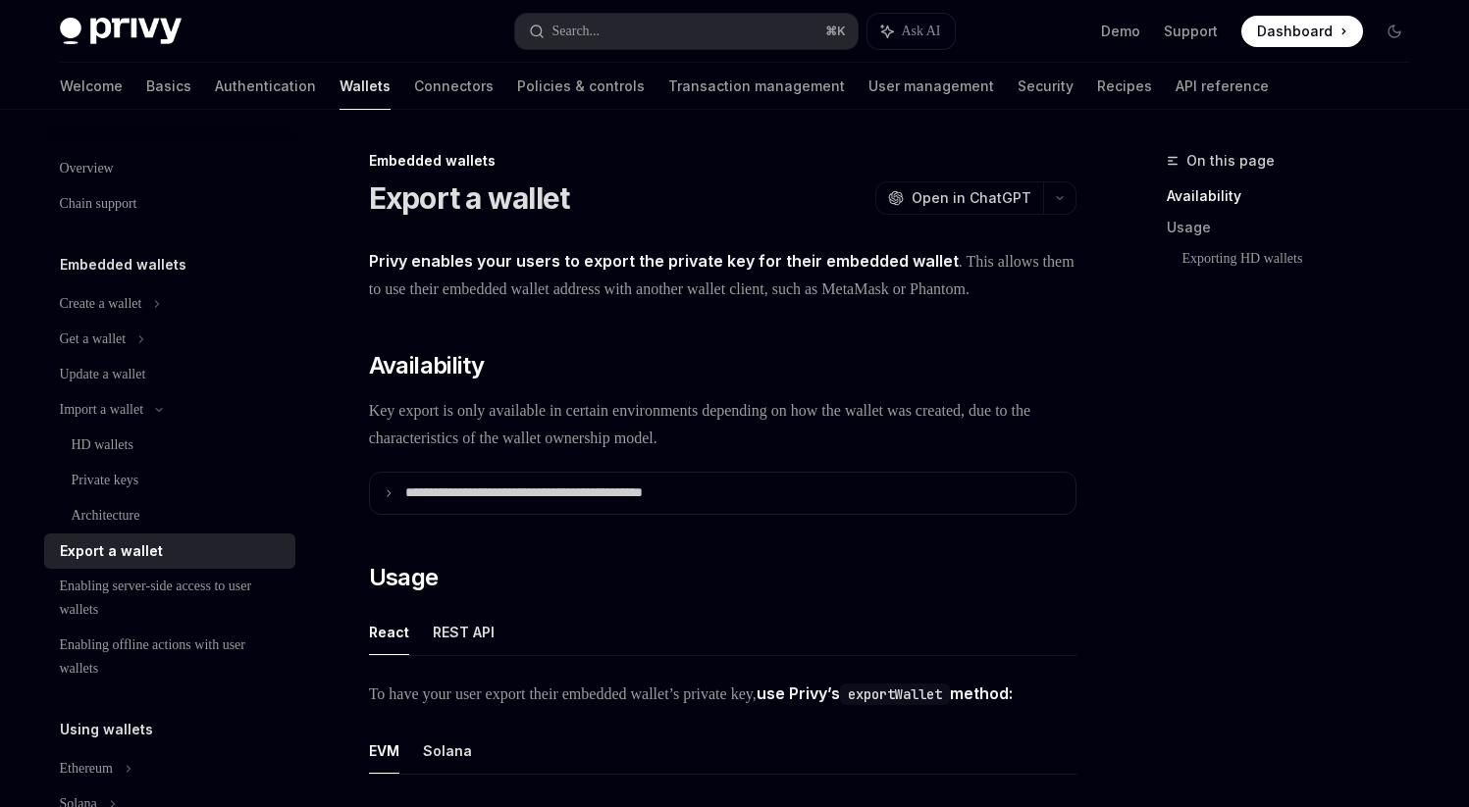
click at [651, 290] on span "Privy enables your users to export the private key for their embedded wallet . …" at bounding box center [722, 275] width 707 height 56
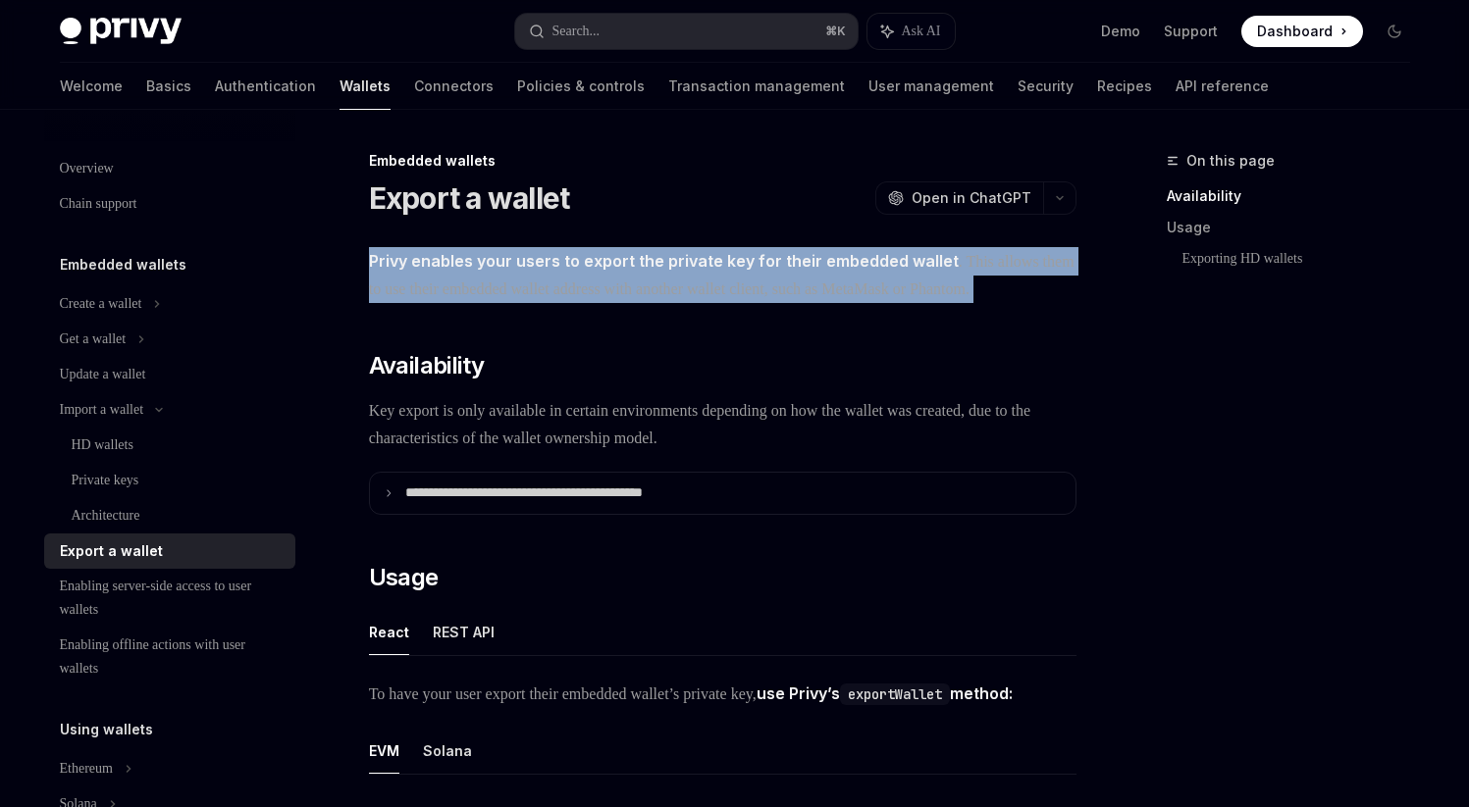
click at [651, 290] on span "Privy enables your users to export the private key for their embedded wallet . …" at bounding box center [722, 275] width 707 height 56
click at [687, 290] on span "Privy enables your users to export the private key for their embedded wallet . …" at bounding box center [722, 275] width 707 height 56
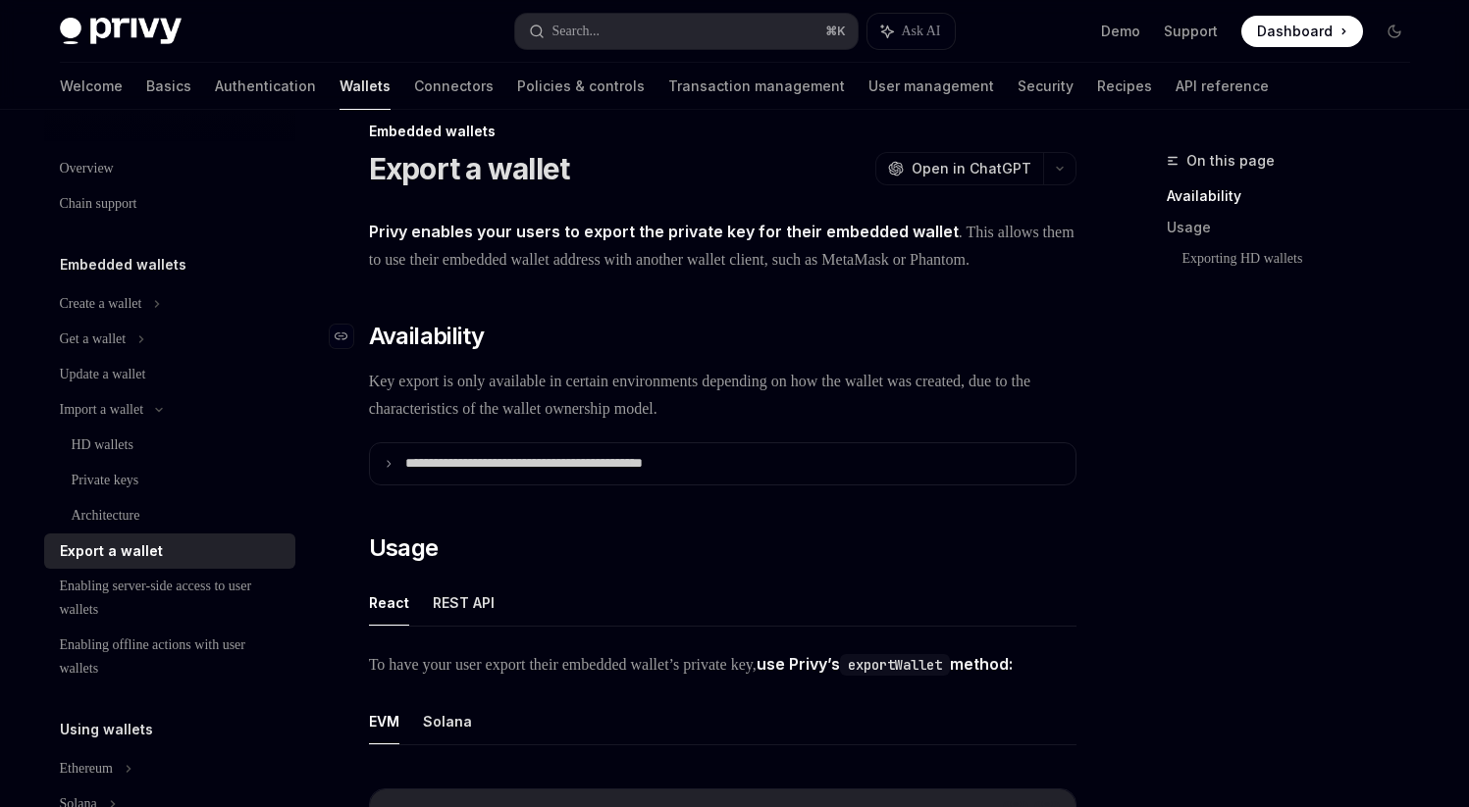
scroll to position [30, 0]
click at [969, 170] on span "Open in ChatGPT" at bounding box center [971, 168] width 120 height 20
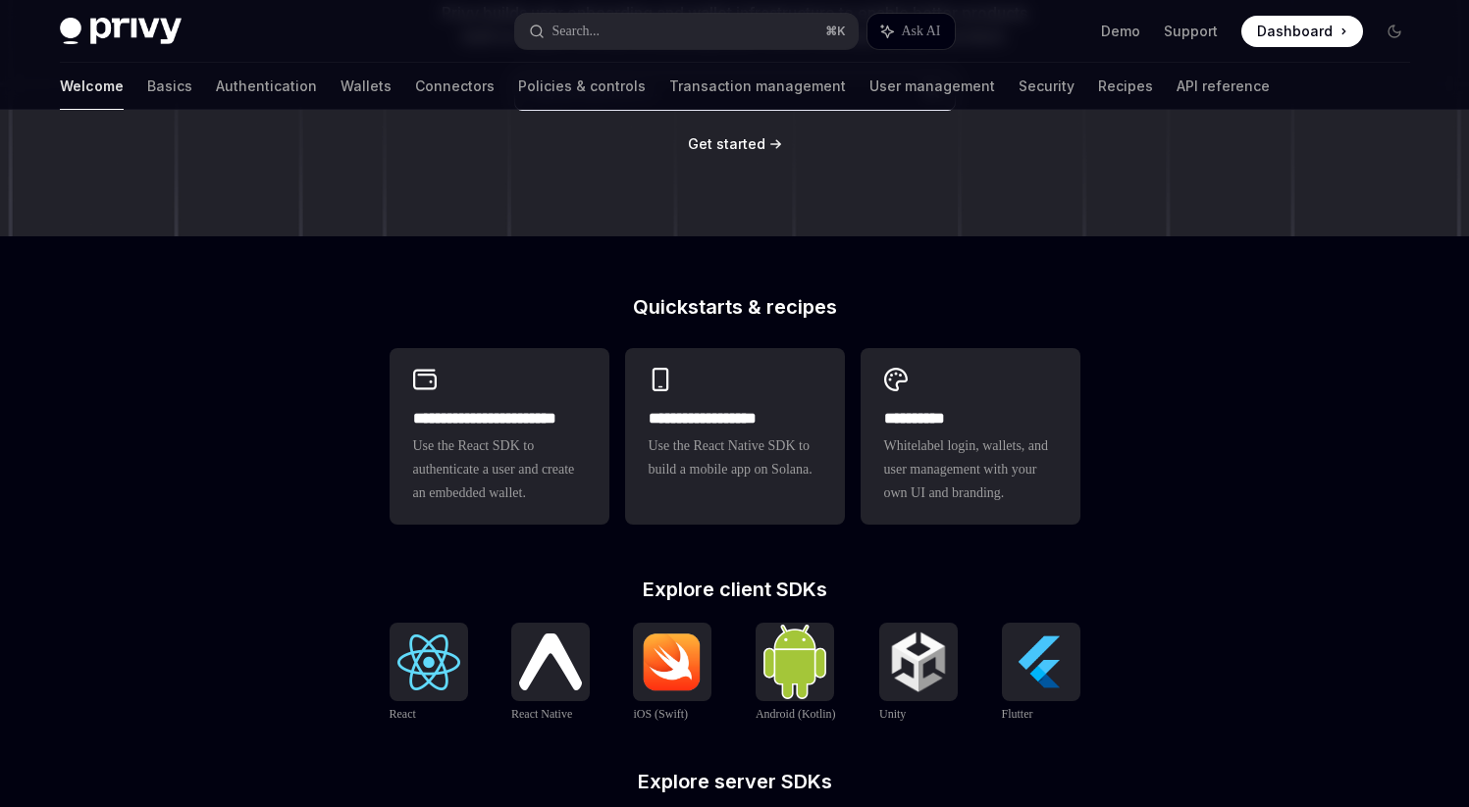
scroll to position [450, 0]
